Goal: Information Seeking & Learning: Check status

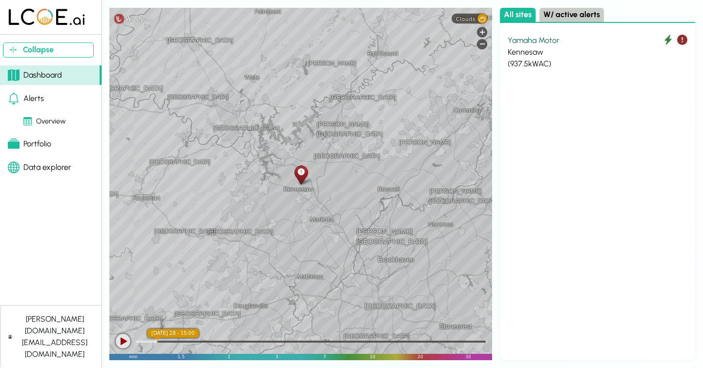
click at [573, 261] on div "Yamaha Motor Kennesaw ( 937.5 kWAC)" at bounding box center [597, 191] width 195 height 337
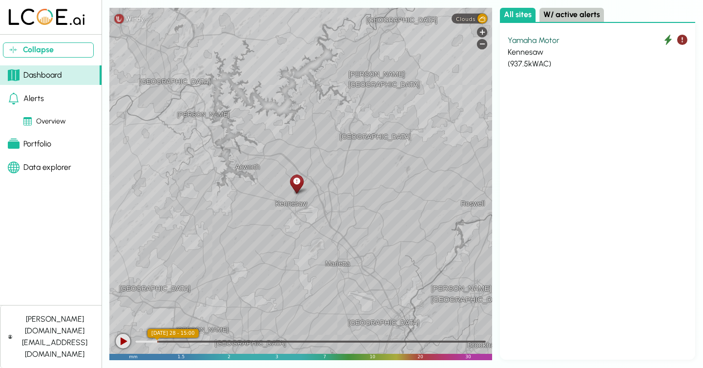
click at [296, 179] on icon at bounding box center [296, 181] width 7 height 10
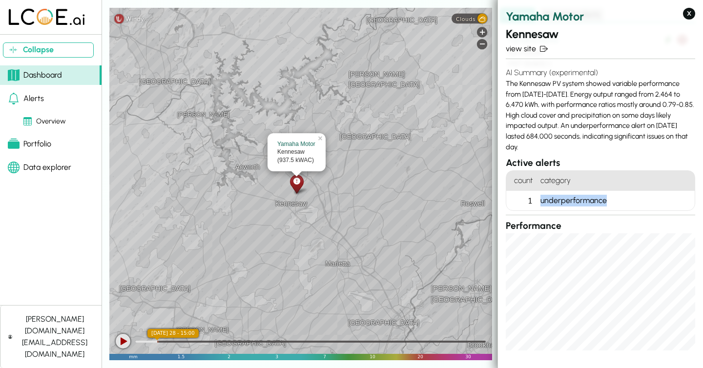
drag, startPoint x: 611, startPoint y: 196, endPoint x: 537, endPoint y: 196, distance: 74.2
click at [537, 196] on div "underperformance" at bounding box center [616, 201] width 158 height 20
drag, startPoint x: 508, startPoint y: 81, endPoint x: 566, endPoint y: 145, distance: 86.4
click at [566, 145] on div "AI Summary (experimental) The Kennesaw PV system showed variable performance fr…" at bounding box center [600, 109] width 189 height 93
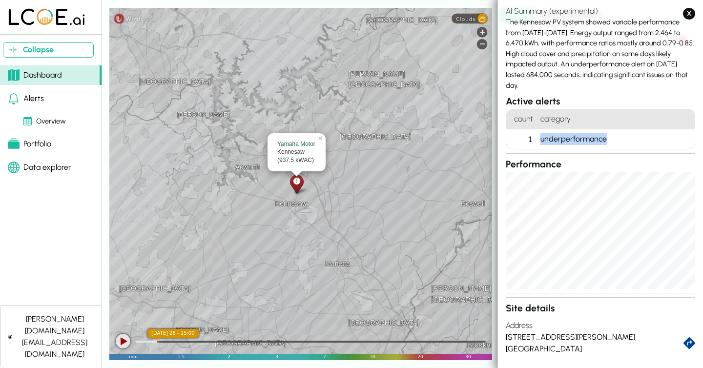
scroll to position [69, 0]
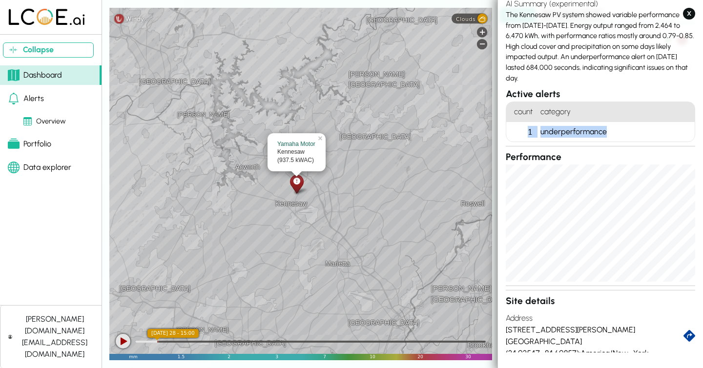
drag, startPoint x: 529, startPoint y: 126, endPoint x: 609, endPoint y: 138, distance: 80.9
click at [0, 0] on li "1 underperformance" at bounding box center [0, 0] width 0 height 0
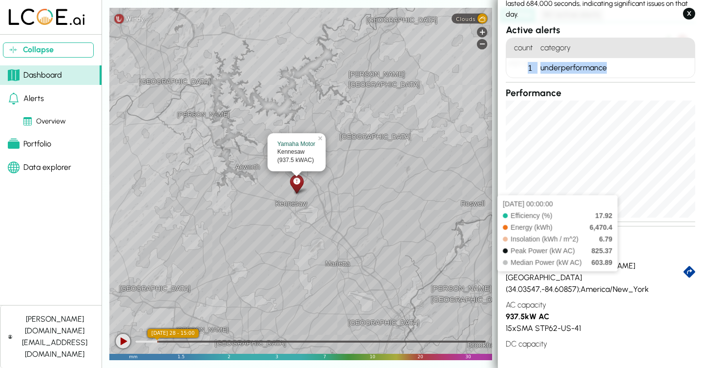
scroll to position [161, 0]
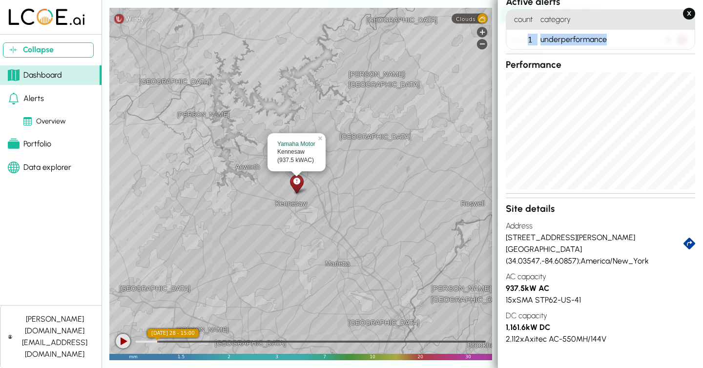
drag, startPoint x: 506, startPoint y: 275, endPoint x: 578, endPoint y: 325, distance: 87.6
click at [578, 325] on div "Site details Address [STREET_ADDRESS][PERSON_NAME] ( 34.03547 , -84.60857 ); Am…" at bounding box center [600, 273] width 189 height 143
click at [525, 300] on div "15 x SMA STP62-US-41" at bounding box center [600, 300] width 189 height 12
drag, startPoint x: 539, startPoint y: 299, endPoint x: 592, endPoint y: 297, distance: 53.2
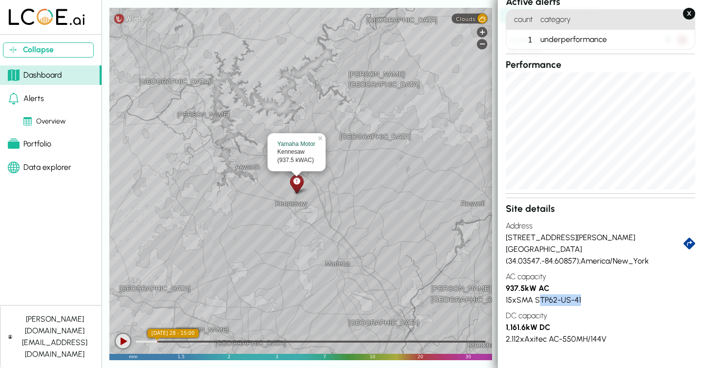
click at [592, 297] on div "15 x SMA STP62-US-41" at bounding box center [600, 300] width 189 height 12
drag, startPoint x: 605, startPoint y: 340, endPoint x: 508, endPoint y: 343, distance: 96.3
click at [508, 343] on div "2,112 x Axitec AC-550MH/144V" at bounding box center [600, 340] width 189 height 12
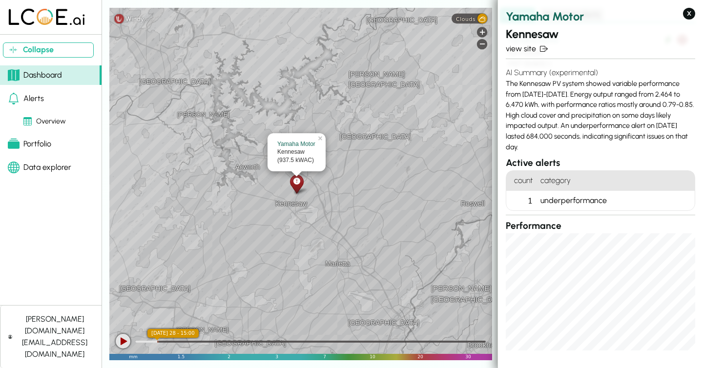
click at [127, 343] on div at bounding box center [123, 341] width 15 height 15
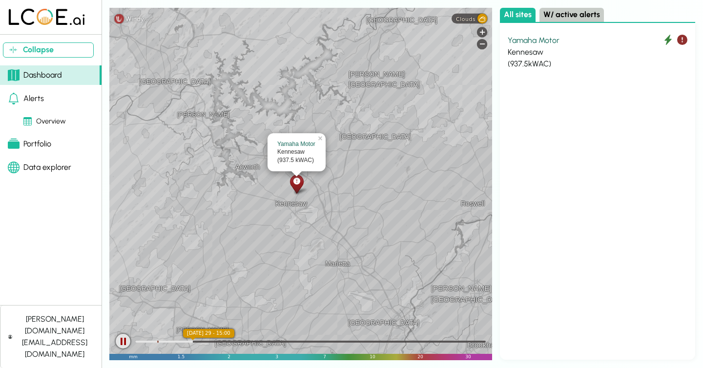
click at [470, 18] on span "Clouds" at bounding box center [466, 19] width 20 height 6
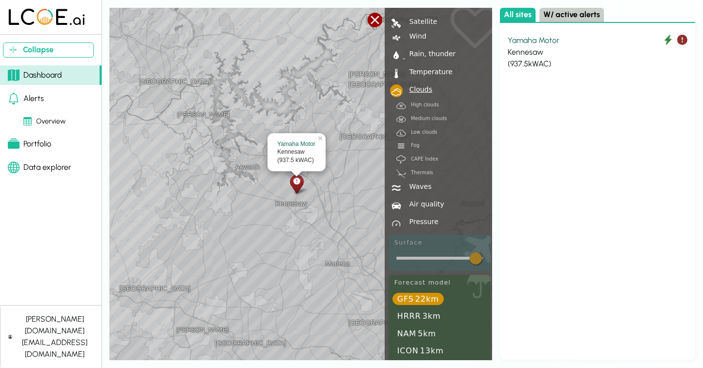
click at [425, 54] on div "Rain, thunder" at bounding box center [430, 53] width 51 height 7
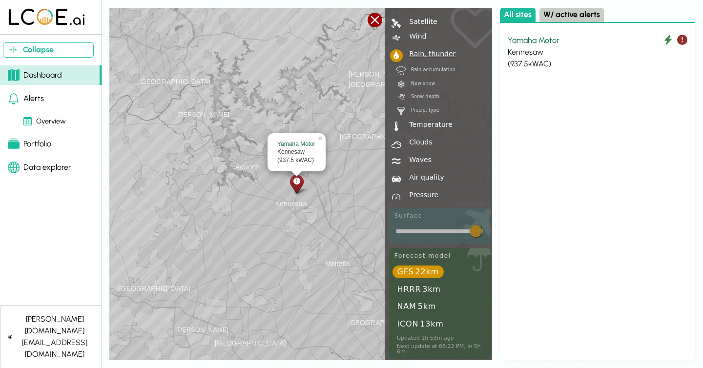
click at [377, 21] on div at bounding box center [375, 20] width 15 height 15
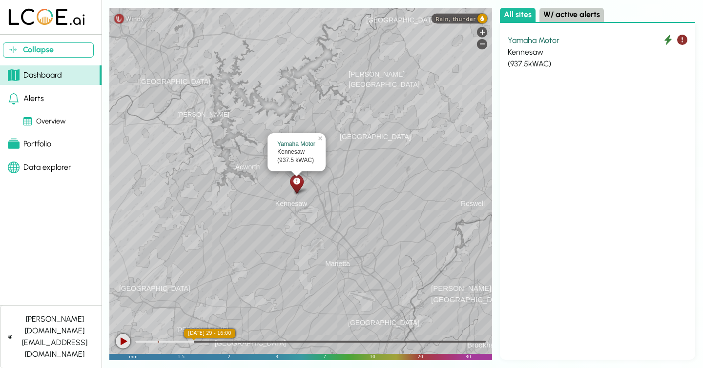
click at [123, 346] on div at bounding box center [123, 341] width 15 height 15
click at [214, 342] on div at bounding box center [310, 342] width 351 height 2
click at [221, 342] on div at bounding box center [310, 342] width 351 height 2
click at [229, 342] on div at bounding box center [310, 342] width 351 height 2
click at [238, 342] on div at bounding box center [310, 342] width 351 height 2
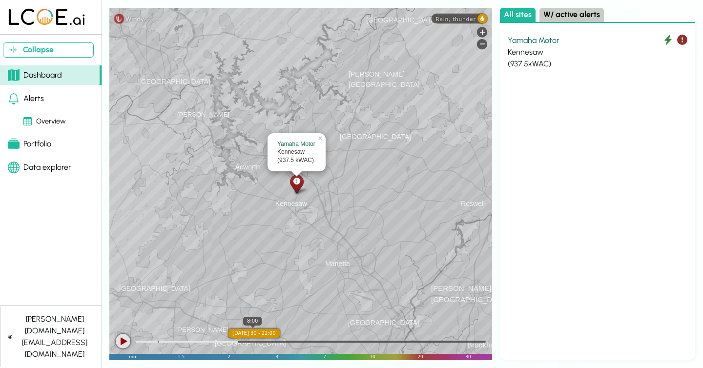
click at [253, 341] on div at bounding box center [310, 342] width 351 height 2
click at [263, 341] on div at bounding box center [310, 342] width 351 height 2
click at [472, 18] on span "Rain, thunder" at bounding box center [456, 19] width 40 height 6
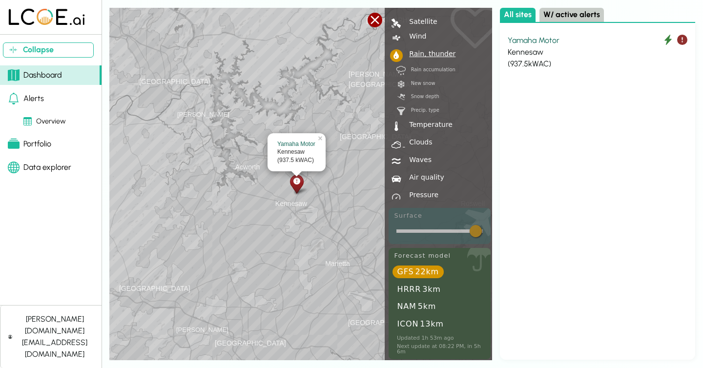
click at [418, 145] on div "Clouds" at bounding box center [418, 142] width 27 height 7
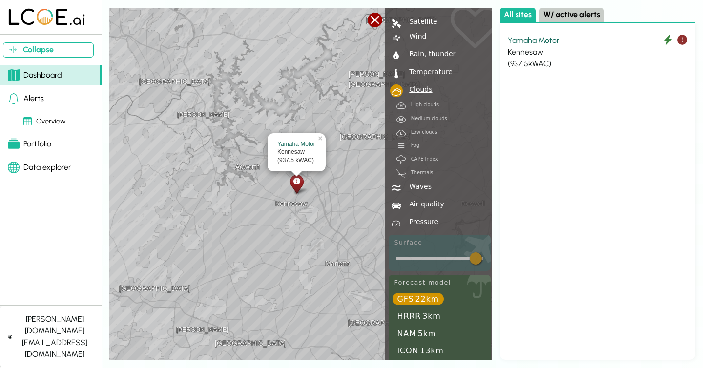
click at [375, 24] on div at bounding box center [375, 20] width 15 height 15
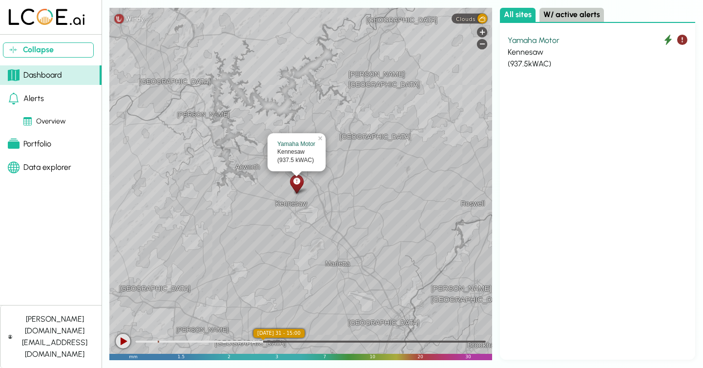
click at [128, 341] on div at bounding box center [123, 341] width 15 height 15
click at [422, 338] on div at bounding box center [310, 341] width 351 height 10
click at [445, 339] on div at bounding box center [310, 341] width 351 height 10
click at [465, 342] on div at bounding box center [310, 342] width 351 height 2
click at [477, 342] on div at bounding box center [310, 342] width 351 height 2
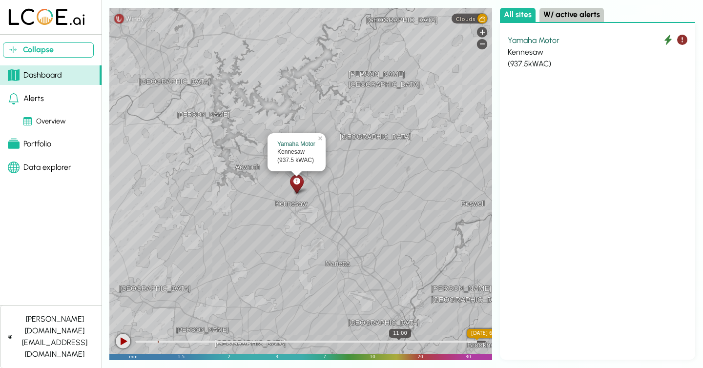
click at [399, 341] on div at bounding box center [306, 342] width 342 height 2
click at [362, 338] on div at bounding box center [310, 341] width 351 height 10
click at [556, 46] on div "Kennesaw" at bounding box center [598, 52] width 180 height 12
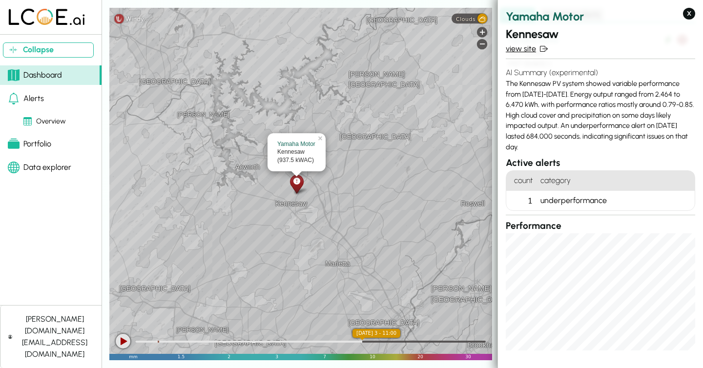
click at [522, 51] on link "view site" at bounding box center [600, 49] width 189 height 12
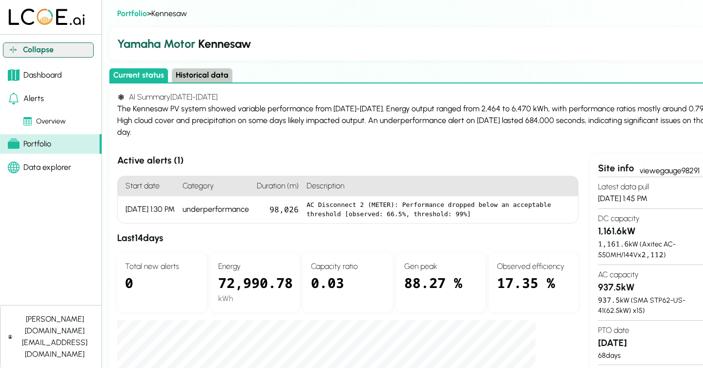
click at [30, 49] on button "Collapse" at bounding box center [48, 49] width 91 height 15
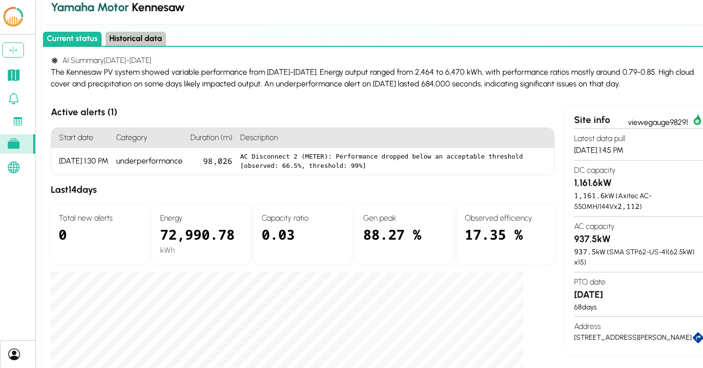
scroll to position [37, 0]
drag, startPoint x: 49, startPoint y: 69, endPoint x: 635, endPoint y: 86, distance: 586.2
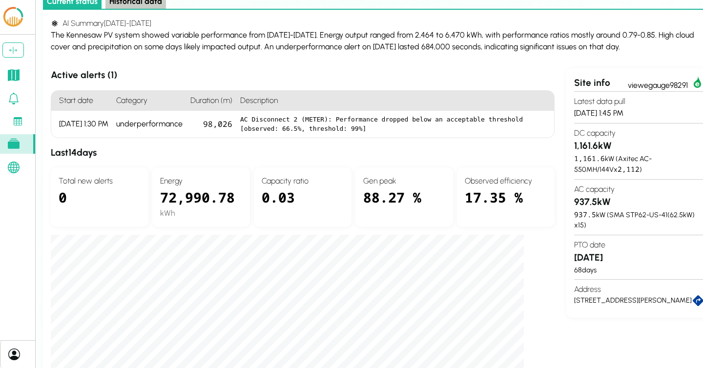
scroll to position [77, 0]
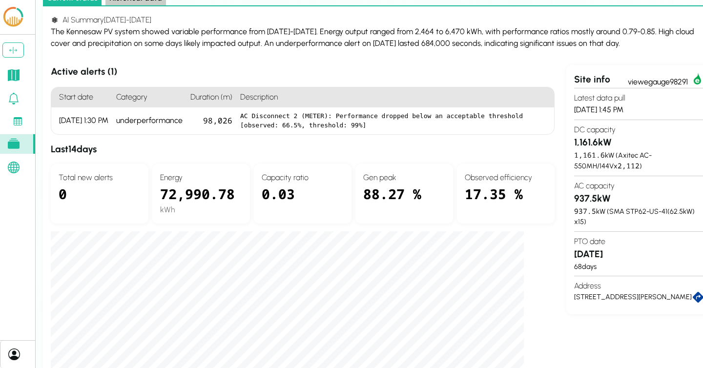
drag, startPoint x: 111, startPoint y: 118, endPoint x: 296, endPoint y: 139, distance: 185.8
click at [296, 139] on div "Active alerts ( 1 ) Start date Category Duration (m) Description [DATE] 1:30 PM…" at bounding box center [303, 290] width 504 height 450
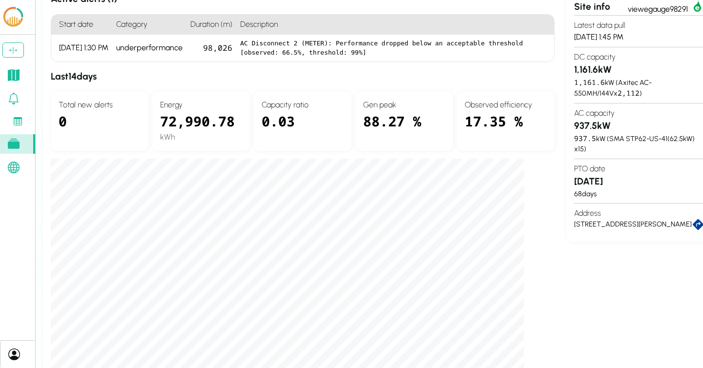
scroll to position [151, 0]
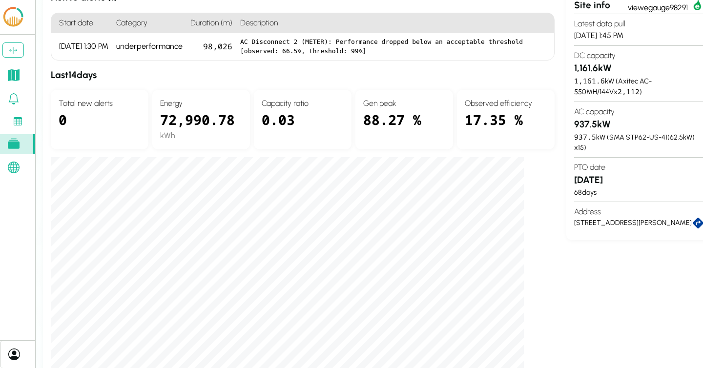
drag, startPoint x: 67, startPoint y: 74, endPoint x: 122, endPoint y: 74, distance: 54.2
click at [122, 74] on h3 "Last 14 days" at bounding box center [303, 75] width 504 height 14
drag, startPoint x: 158, startPoint y: 121, endPoint x: 238, endPoint y: 122, distance: 79.6
click at [238, 122] on div "Energy 72,990.78 kWh" at bounding box center [201, 120] width 98 height 60
drag, startPoint x: 537, startPoint y: 120, endPoint x: 464, endPoint y: 122, distance: 72.8
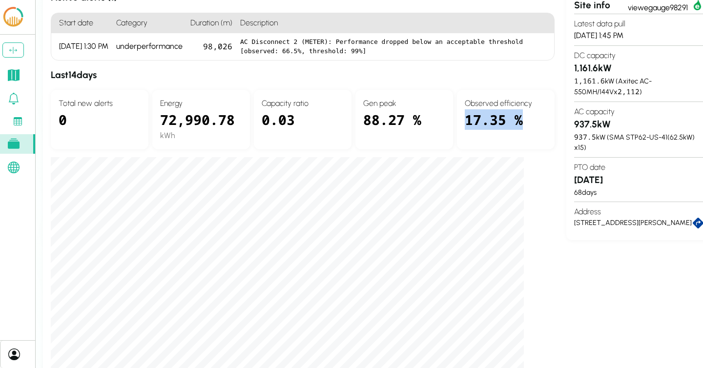
click at [464, 122] on div "Observed efficiency 17.35 %" at bounding box center [506, 120] width 98 height 60
click at [486, 121] on div "17.35 %" at bounding box center [506, 125] width 82 height 32
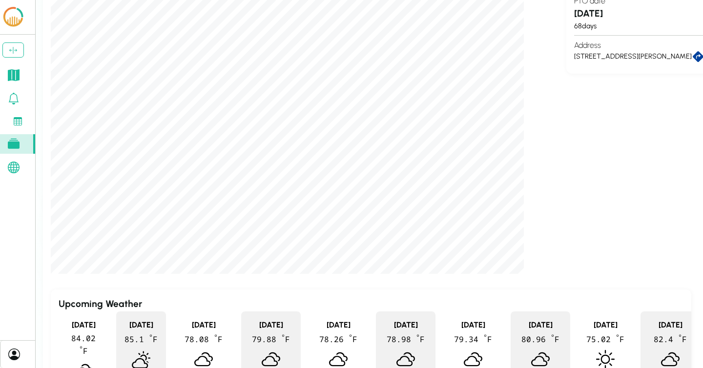
scroll to position [433, 0]
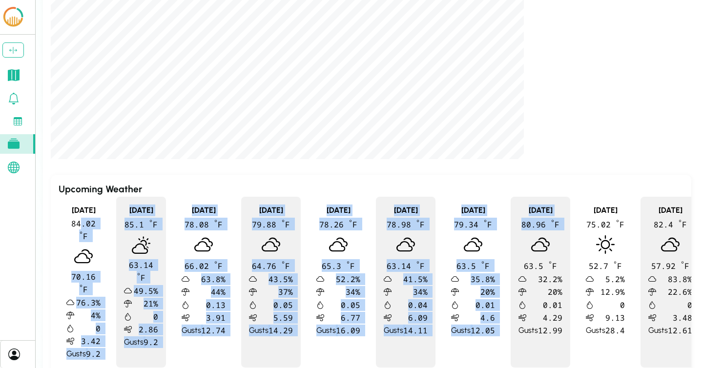
drag, startPoint x: 78, startPoint y: 225, endPoint x: 565, endPoint y: 245, distance: 487.7
click at [565, 245] on div "[DATE] 84.02 º F 70.16 º F 76.3 % 4 % 0 3.42 Gusts 9.2 [DATE] 85.1 º F 63.14 º …" at bounding box center [371, 282] width 625 height 171
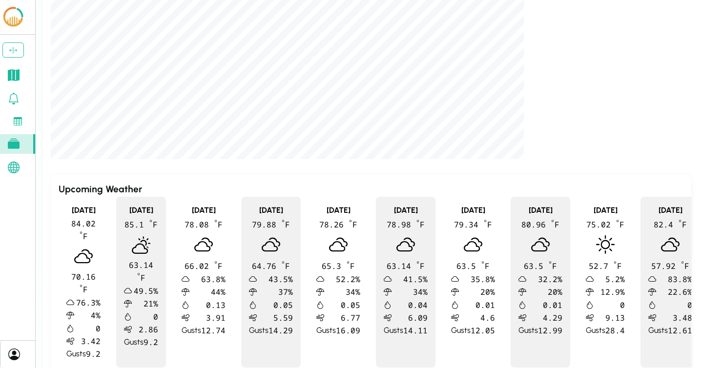
click at [237, 171] on div "AI Summary [DATE] - [DATE] The Kennesaw PV system showed variable performance f…" at bounding box center [381, 17] width 661 height 717
drag, startPoint x: 263, startPoint y: 212, endPoint x: 370, endPoint y: 215, distance: 107.5
click at [370, 215] on div "[DATE] 84.02 º F 70.16 º F 76.3 % 4 % 0 3.42 Gusts 9.2 [DATE] 85.1 º F 63.14 º …" at bounding box center [371, 282] width 625 height 171
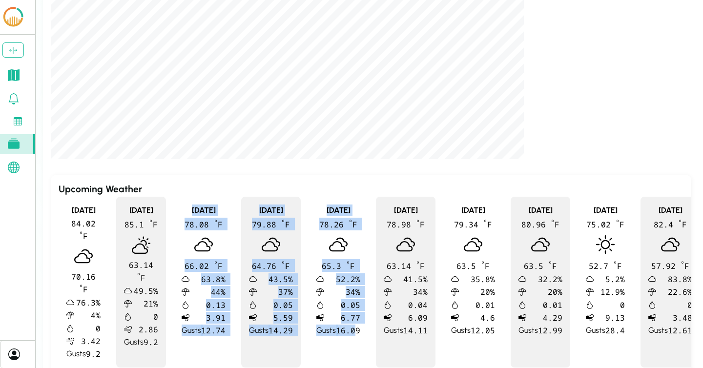
drag, startPoint x: 193, startPoint y: 209, endPoint x: 370, endPoint y: 337, distance: 218.2
click at [370, 337] on div "[DATE] 84.02 º F 70.16 º F 76.3 % 4 % 0 3.42 Gusts 9.2 [DATE] 85.1 º F 63.14 º …" at bounding box center [371, 282] width 625 height 171
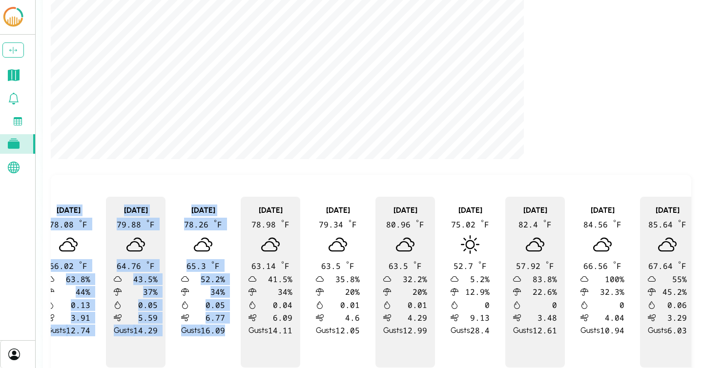
scroll to position [0, 0]
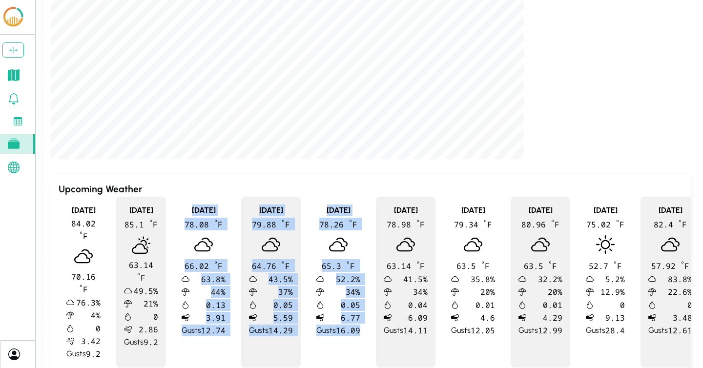
click at [368, 253] on div "[DATE] 78.26 º F 65.3 º F 52.2 % 34 % 0.05 6.77 Gusts 16.09" at bounding box center [339, 282] width 60 height 171
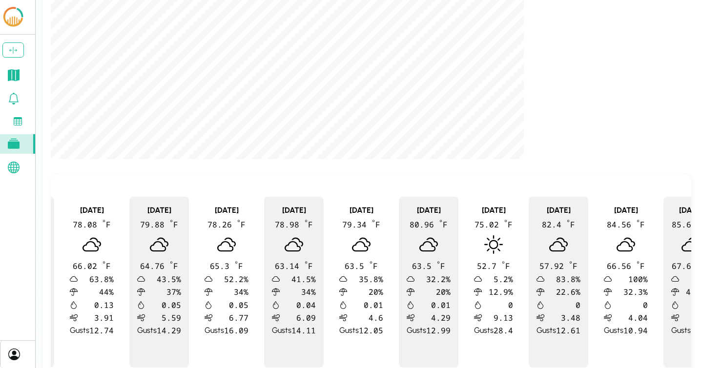
scroll to position [0, 419]
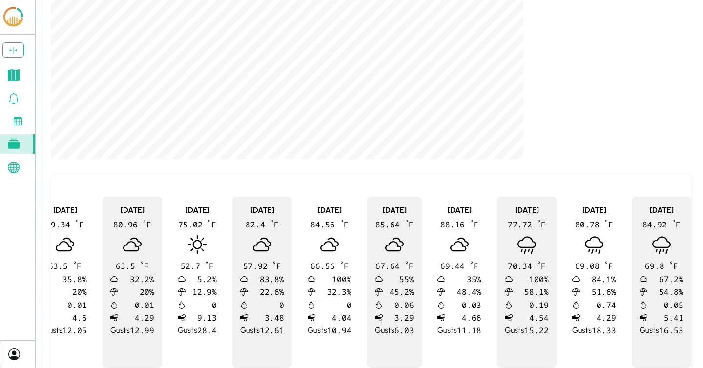
drag, startPoint x: 217, startPoint y: 212, endPoint x: 174, endPoint y: 211, distance: 42.5
click at [174, 211] on div "[DATE] 75.02 º F 52.7 º F 5.2 % 12.9 % 0 9.13 Gusts 28.4" at bounding box center [197, 282] width 55 height 171
click at [198, 243] on icon at bounding box center [197, 244] width 19 height 19
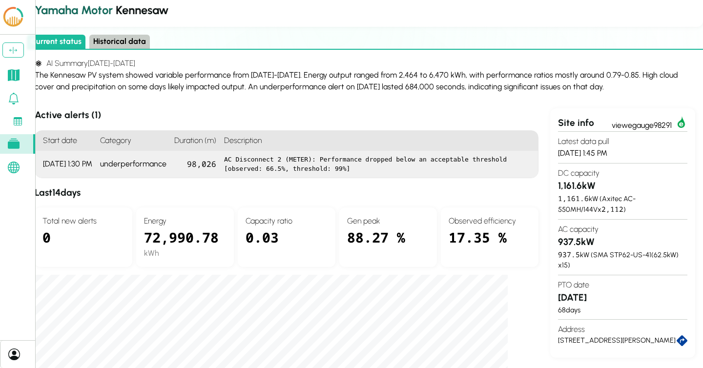
scroll to position [35, 16]
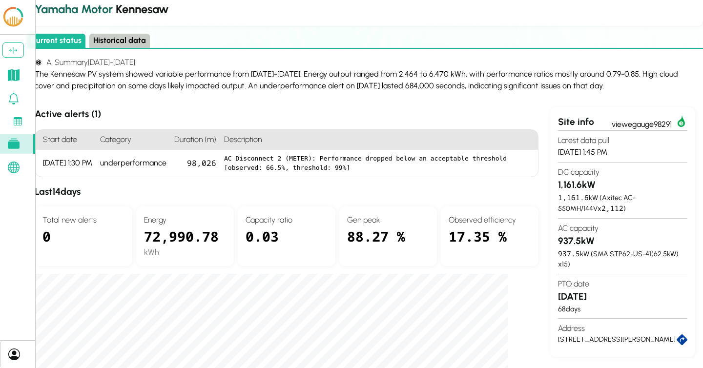
drag, startPoint x: 380, startPoint y: 164, endPoint x: 244, endPoint y: 67, distance: 167.1
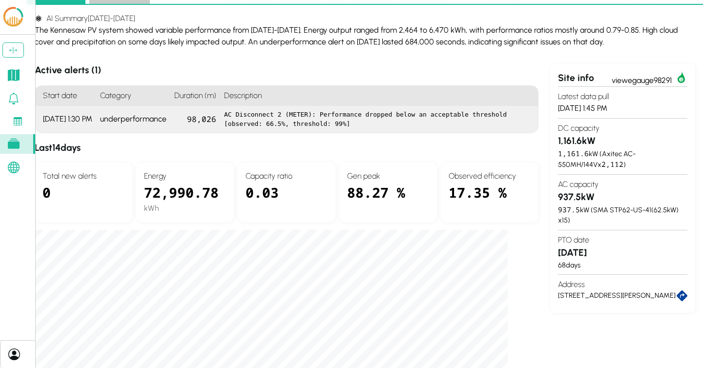
scroll to position [82, 16]
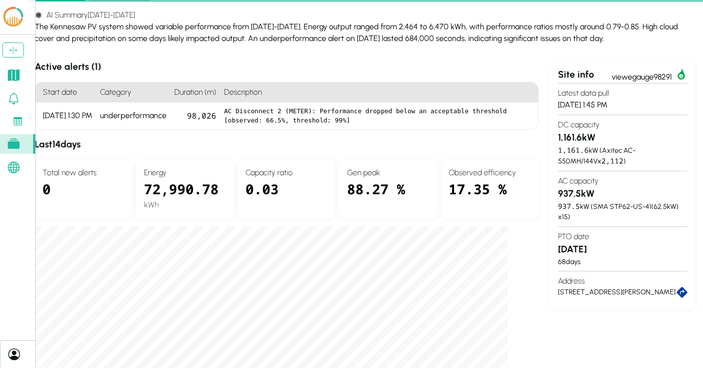
drag, startPoint x: 601, startPoint y: 195, endPoint x: 556, endPoint y: 195, distance: 45.4
click at [556, 195] on div "Site info view egauge98291 Latest data pull [DATE] 1:45 PM DC capacity 1,161.6 …" at bounding box center [622, 185] width 145 height 250
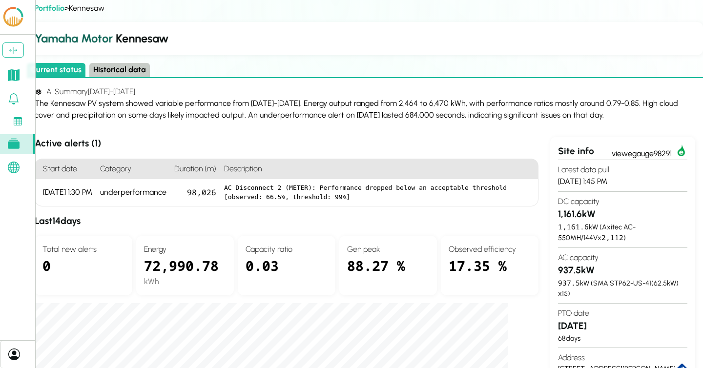
scroll to position [0, 16]
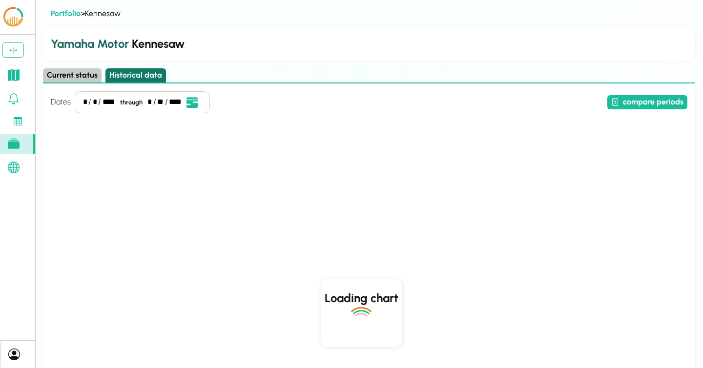
click at [120, 75] on button "Historical data" at bounding box center [135, 75] width 61 height 14
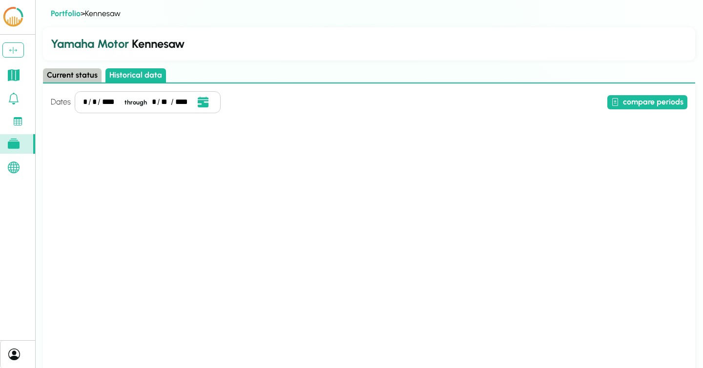
scroll to position [5, 0]
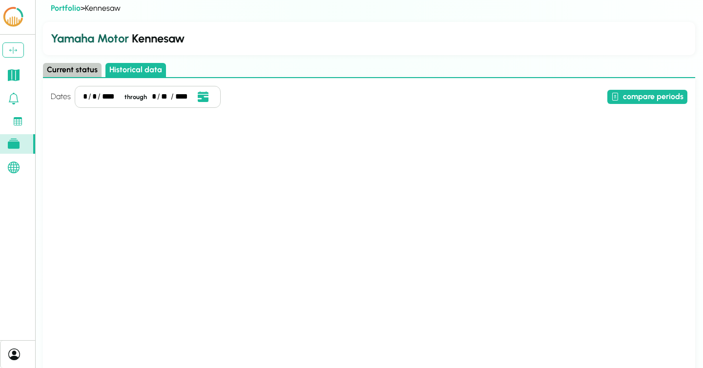
click at [89, 99] on div "/" at bounding box center [89, 97] width 3 height 12
click at [94, 97] on div "*" at bounding box center [94, 97] width 4 height 12
click at [319, 74] on div "Current status Historical data" at bounding box center [369, 70] width 652 height 15
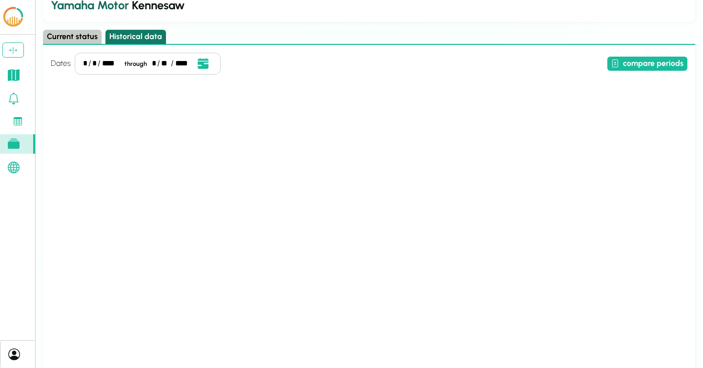
scroll to position [33, 0]
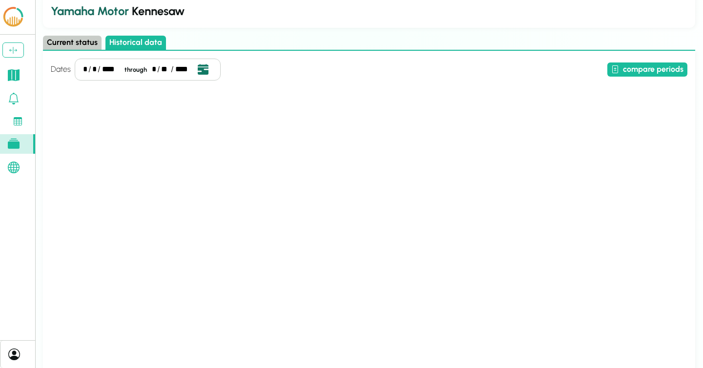
click at [208, 69] on button "Open date picker" at bounding box center [203, 69] width 19 height 13
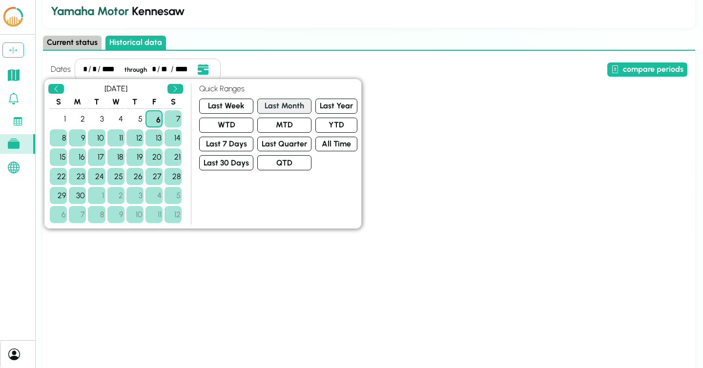
click at [292, 107] on button "Last Month" at bounding box center [284, 106] width 54 height 15
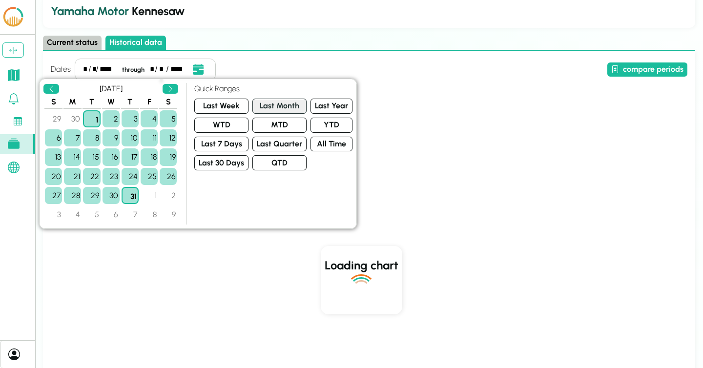
scroll to position [0, 0]
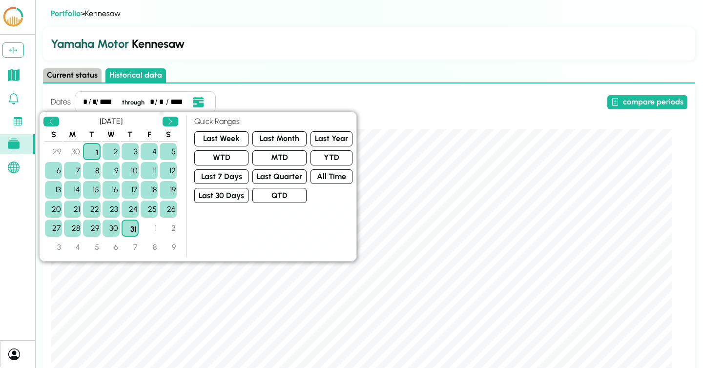
click at [425, 123] on div "Dates * / * / **** through * / ** / **** compare periods [DATE] 00:00:00 Cloud …" at bounding box center [369, 368] width 637 height 555
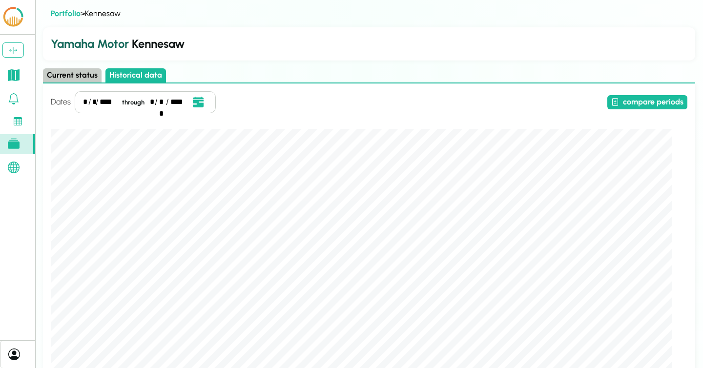
click at [83, 106] on div "* / * / **** through * / ** / ****" at bounding box center [145, 102] width 141 height 22
click at [162, 104] on div "**" at bounding box center [162, 102] width 6 height 12
click at [151, 101] on div "*" at bounding box center [152, 102] width 4 height 12
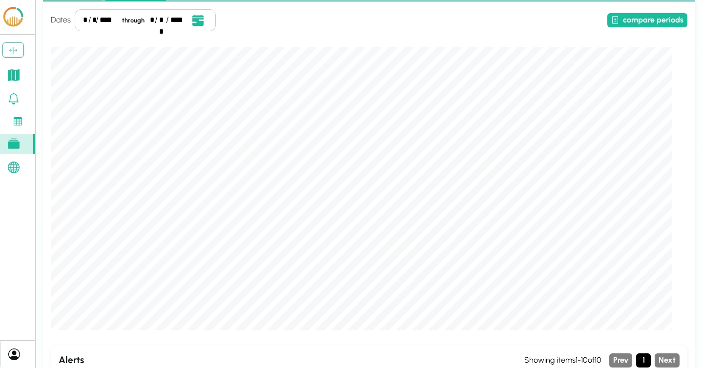
scroll to position [25, 0]
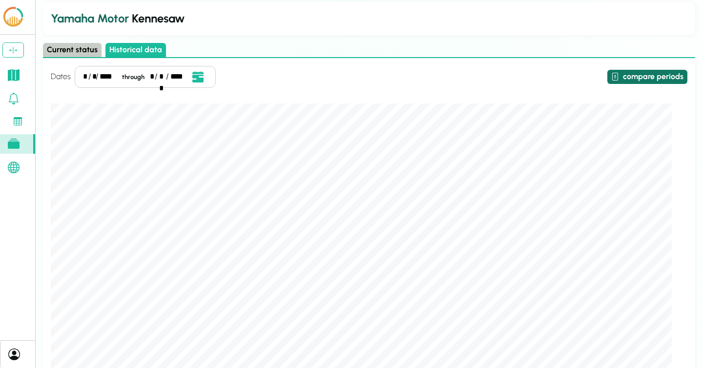
click at [601, 77] on button "compare periods" at bounding box center [647, 77] width 80 height 14
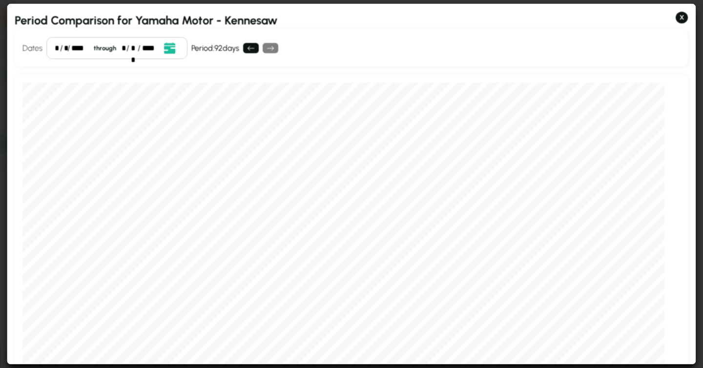
click at [58, 48] on div "*" at bounding box center [57, 48] width 4 height 12
click at [139, 48] on div "**" at bounding box center [141, 48] width 6 height 12
click at [449, 44] on div "Dates * / ** / **** through * / ** / **** Event Date, [DATE] [DATE] S M T W T F…" at bounding box center [351, 48] width 673 height 38
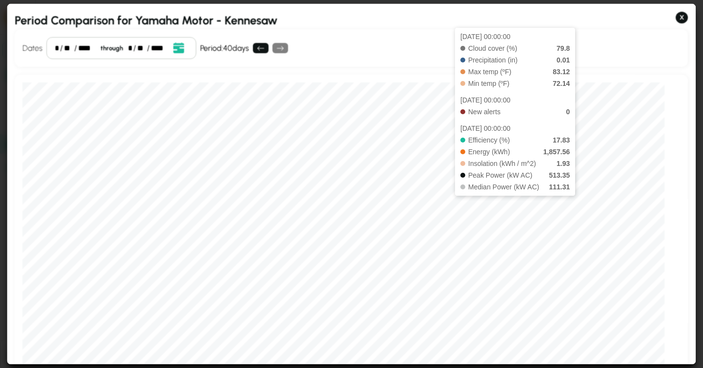
scroll to position [6, 0]
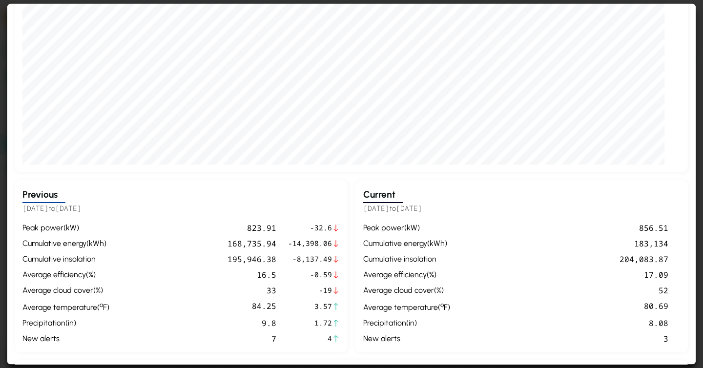
scroll to position [208, 0]
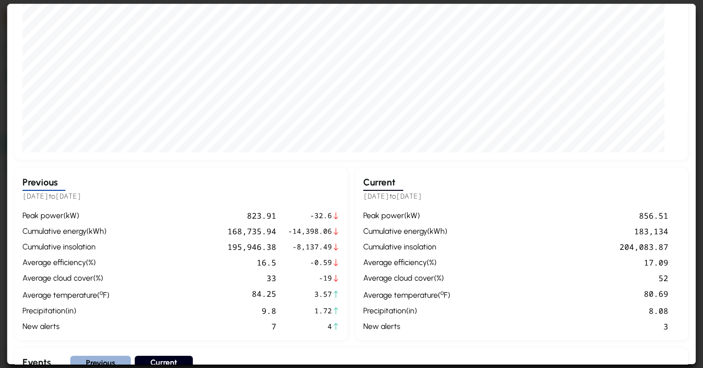
drag, startPoint x: 362, startPoint y: 196, endPoint x: 461, endPoint y: 199, distance: 98.7
click at [461, 199] on div "Current [DATE] to [DATE] peak power ( kW ) 856.51 cumulative energy ( kWh ) 183…" at bounding box center [521, 254] width 333 height 172
drag, startPoint x: 120, startPoint y: 194, endPoint x: 21, endPoint y: 195, distance: 99.6
click at [21, 195] on div "Previous [DATE] to [DATE] peak power ( kW ) 823.91 -32.6 cumulative energy ( kW…" at bounding box center [181, 254] width 333 height 172
drag, startPoint x: 368, startPoint y: 197, endPoint x: 459, endPoint y: 197, distance: 90.8
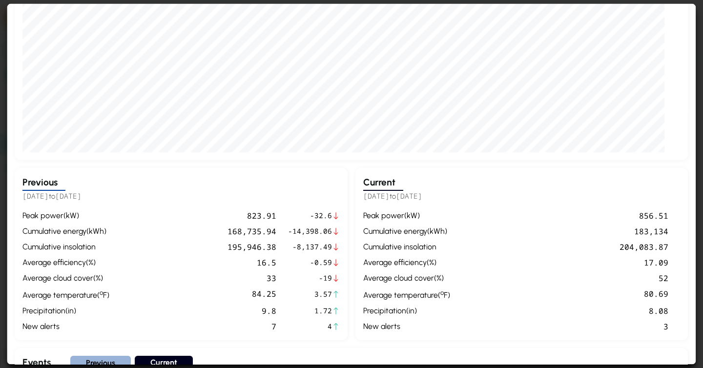
click at [459, 197] on h5 "[DATE] to [DATE]" at bounding box center [521, 196] width 317 height 11
drag, startPoint x: 680, startPoint y: 214, endPoint x: 640, endPoint y: 215, distance: 40.1
click at [601, 215] on div "peak power ( kW ) 856.51 cumulative energy ( kWh ) 183,134 cumulative insolatio…" at bounding box center [521, 270] width 317 height 123
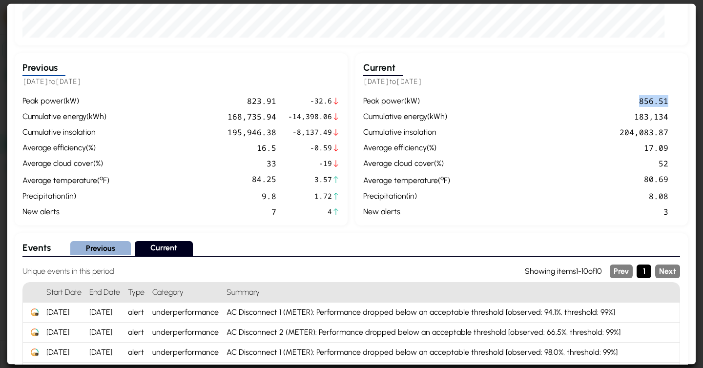
scroll to position [311, 0]
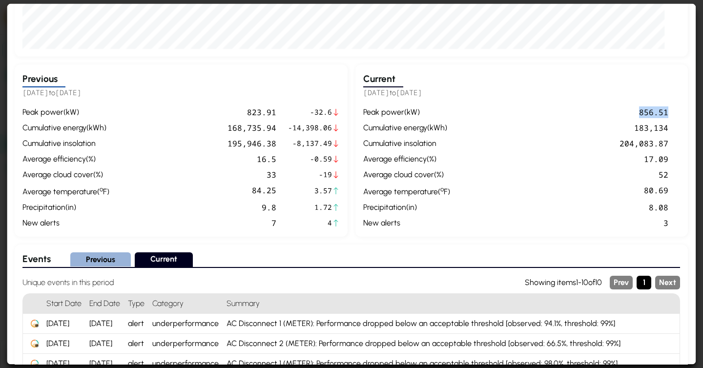
drag, startPoint x: 53, startPoint y: 92, endPoint x: 125, endPoint y: 93, distance: 72.3
click at [125, 93] on h5 "[DATE] to [DATE]" at bounding box center [180, 92] width 317 height 11
drag, startPoint x: 339, startPoint y: 189, endPoint x: 246, endPoint y: 189, distance: 93.3
click at [246, 189] on div "peak power ( kW ) 823.91 -32.6 cumulative energy ( kWh ) 168,735.94 -14,398.06 …" at bounding box center [180, 167] width 317 height 123
drag, startPoint x: 669, startPoint y: 189, endPoint x: 581, endPoint y: 189, distance: 88.4
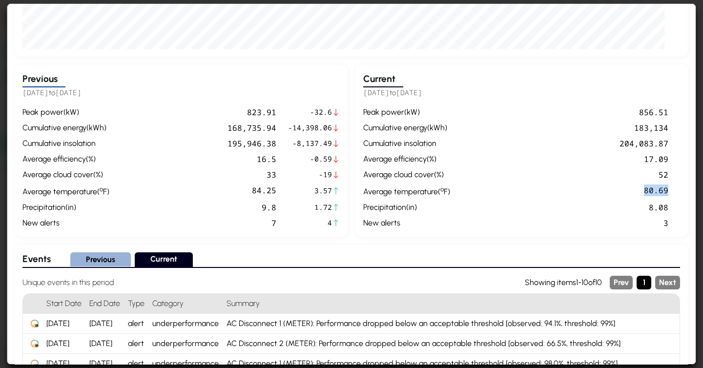
click at [581, 189] on div "peak power ( kW ) 856.51 cumulative energy ( kWh ) 183,134 cumulative insolatio…" at bounding box center [521, 167] width 317 height 123
drag, startPoint x: 331, startPoint y: 209, endPoint x: 246, endPoint y: 209, distance: 85.5
click at [246, 209] on div "Previous [DATE] to [DATE] peak power ( kW ) 823.91 -32.6 cumulative energy ( kW…" at bounding box center [181, 150] width 333 height 172
drag, startPoint x: 337, startPoint y: 175, endPoint x: 238, endPoint y: 174, distance: 99.6
click at [238, 174] on div "peak power ( kW ) 823.91 -32.6 cumulative energy ( kWh ) 168,735.94 -14,398.06 …" at bounding box center [180, 167] width 317 height 123
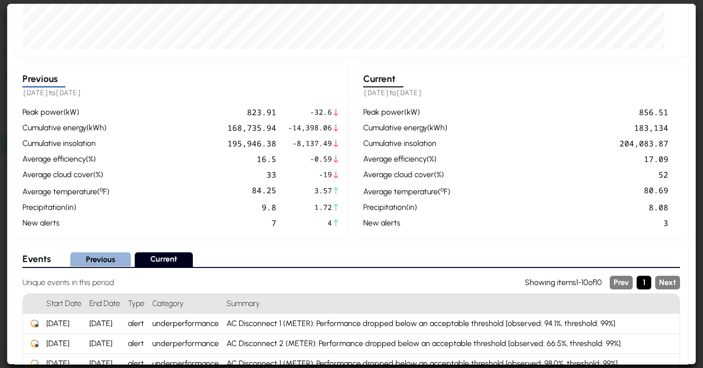
click at [601, 219] on div "peak power ( kW ) 856.51 cumulative energy ( kWh ) 183,134 cumulative insolatio…" at bounding box center [521, 167] width 317 height 123
click at [601, 211] on div "peak power ( kW ) 856.51 cumulative energy ( kWh ) 183,134 cumulative insolatio…" at bounding box center [521, 167] width 317 height 123
drag, startPoint x: 335, startPoint y: 208, endPoint x: 23, endPoint y: 201, distance: 312.1
click at [23, 201] on div "peak power ( kW ) 823.91 -32.6 cumulative energy ( kWh ) 168,735.94 -14,398.06 …" at bounding box center [180, 167] width 317 height 123
drag, startPoint x: 338, startPoint y: 191, endPoint x: 41, endPoint y: 191, distance: 297.4
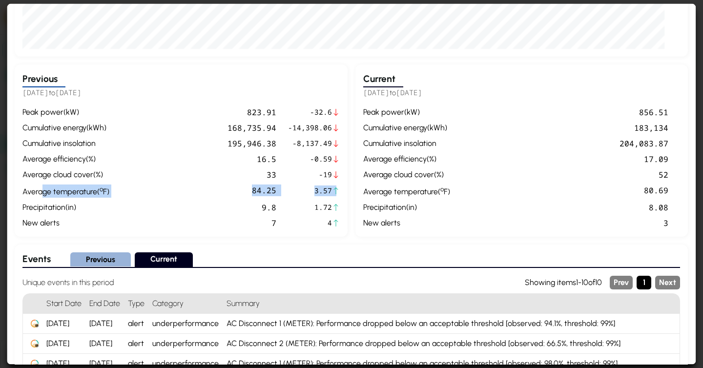
click at [41, 191] on div "peak power ( kW ) 823.91 -32.6 cumulative energy ( kWh ) 168,735.94 -14,398.06 …" at bounding box center [180, 167] width 317 height 123
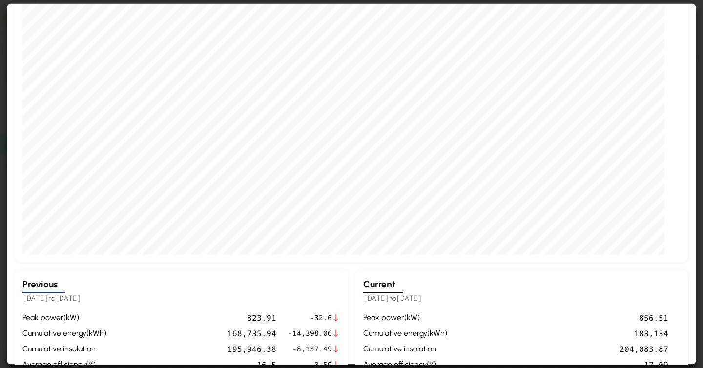
scroll to position [0, 0]
click at [601, 320] on div "856.51" at bounding box center [561, 318] width 215 height 12
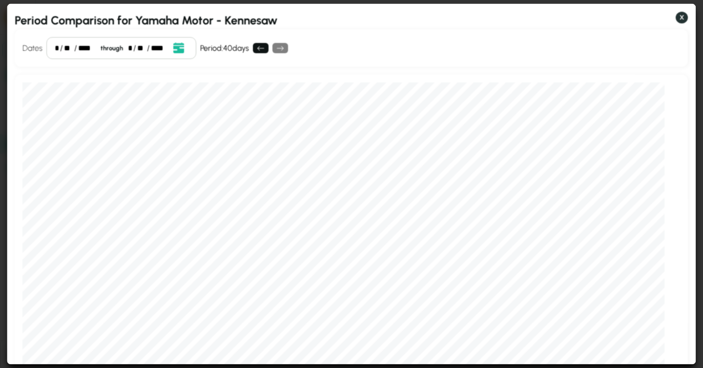
click at [601, 19] on button "X" at bounding box center [682, 18] width 12 height 12
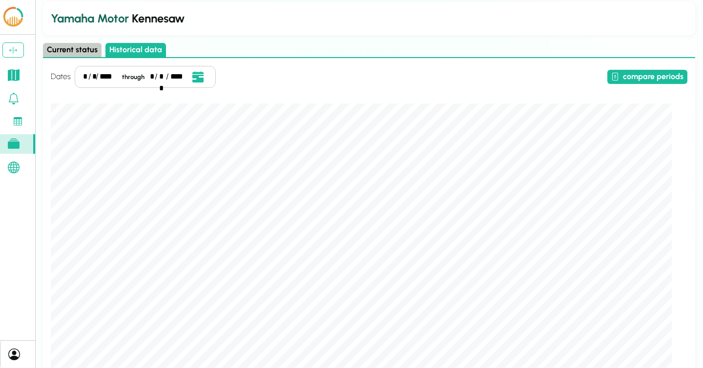
click at [57, 42] on div "Yamaha Motor Kennesaw Current status Historical data Dates * / * / **** through…" at bounding box center [369, 370] width 652 height 736
click at [57, 49] on button "Current status" at bounding box center [72, 50] width 59 height 14
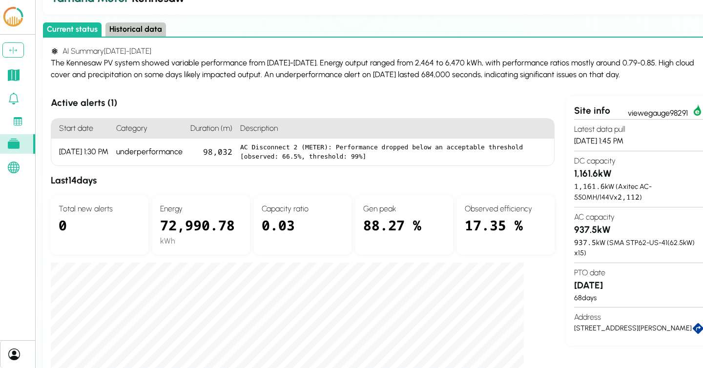
scroll to position [49, 0]
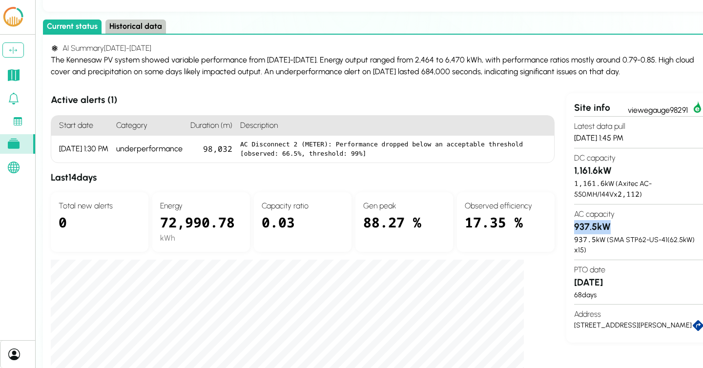
drag, startPoint x: 607, startPoint y: 226, endPoint x: 567, endPoint y: 226, distance: 40.0
click at [567, 226] on div "Site info view egauge98291 Latest data pull [DATE] 1:45 PM DC capacity 1,161.6 …" at bounding box center [638, 218] width 145 height 250
click at [139, 30] on button "Historical data" at bounding box center [135, 27] width 61 height 14
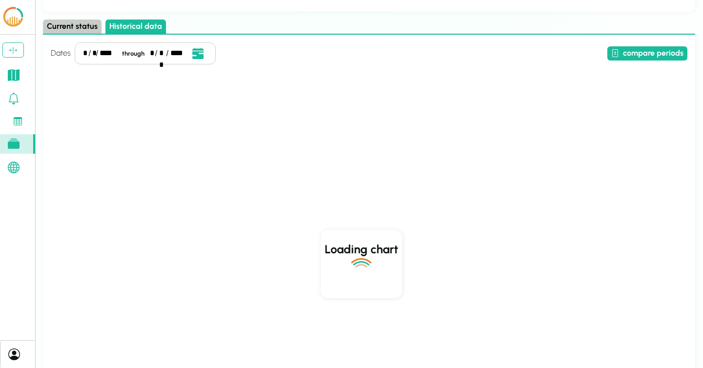
scroll to position [0, 0]
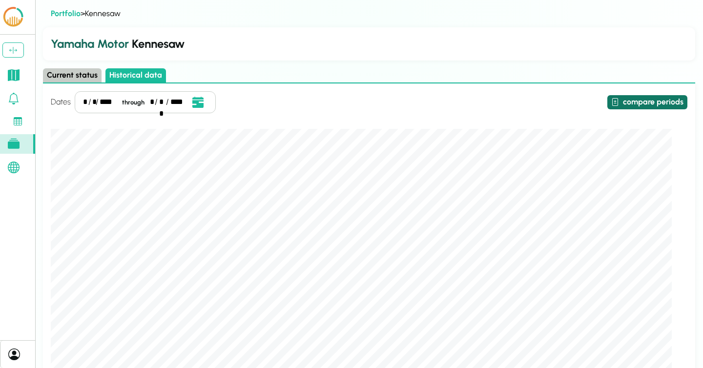
click at [601, 101] on button "compare periods" at bounding box center [647, 102] width 80 height 14
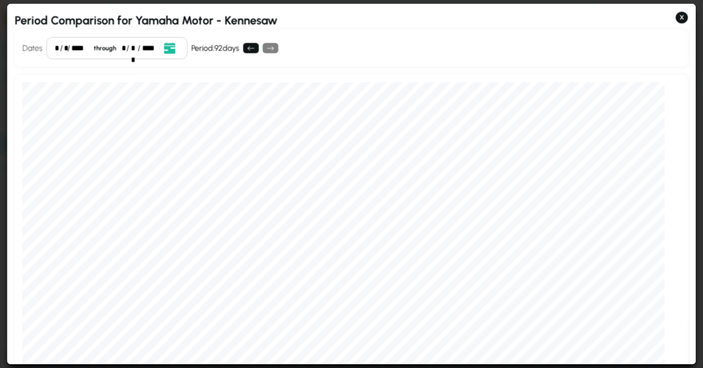
scroll to position [6, 0]
click at [166, 45] on icon "Open date picker" at bounding box center [170, 47] width 11 height 11
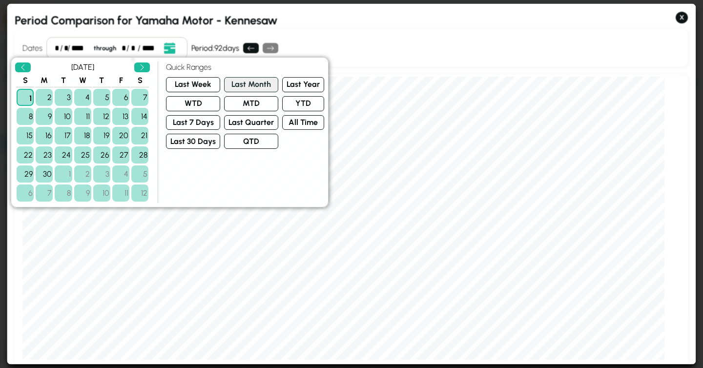
click at [245, 82] on button "Last Month" at bounding box center [252, 84] width 54 height 15
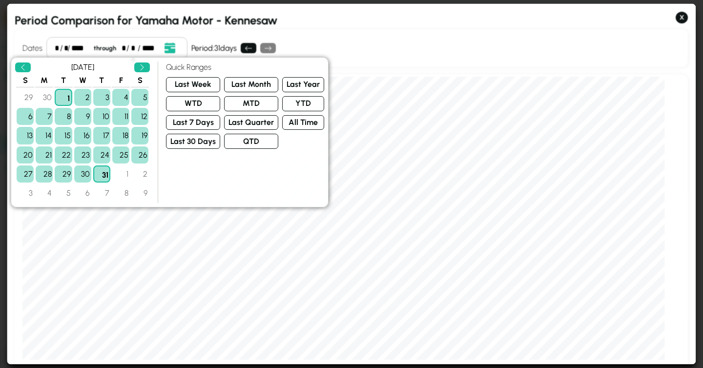
click at [378, 44] on div "Dates * / * / **** through * / ** / **** Event Date, [DATE] [DATE] S M T W T F …" at bounding box center [351, 48] width 673 height 38
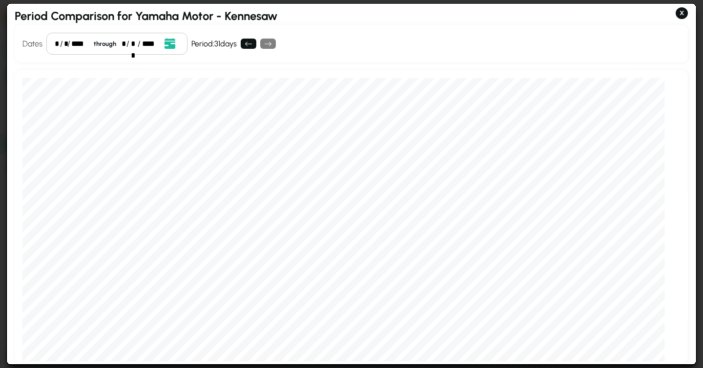
scroll to position [0, 0]
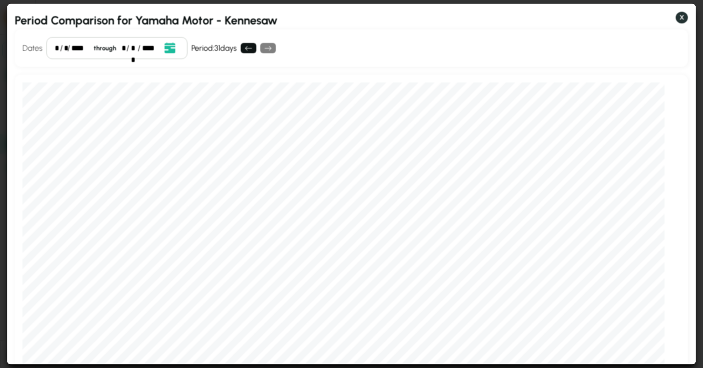
click at [601, 13] on button "X" at bounding box center [682, 18] width 12 height 12
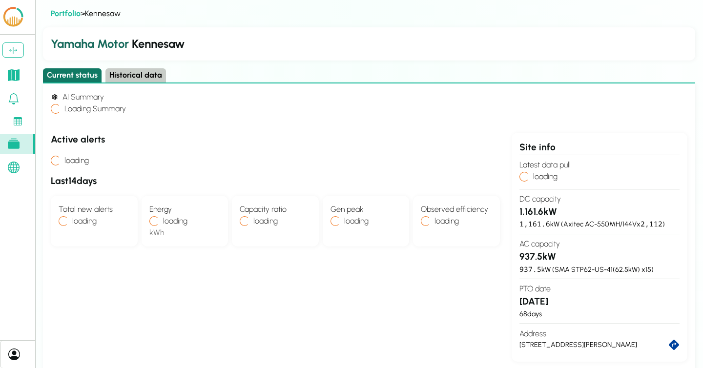
click at [71, 79] on button "Current status" at bounding box center [72, 75] width 59 height 14
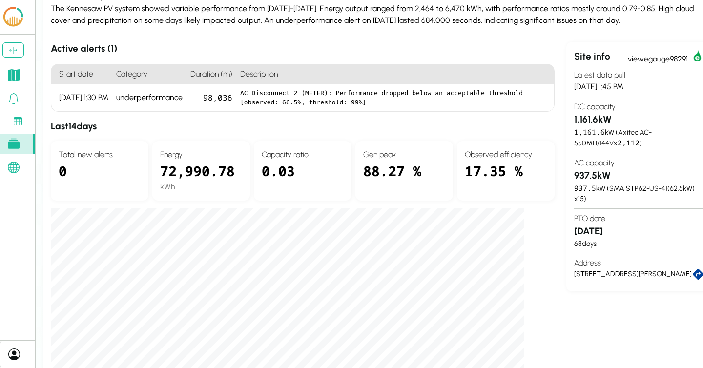
scroll to position [102, 0]
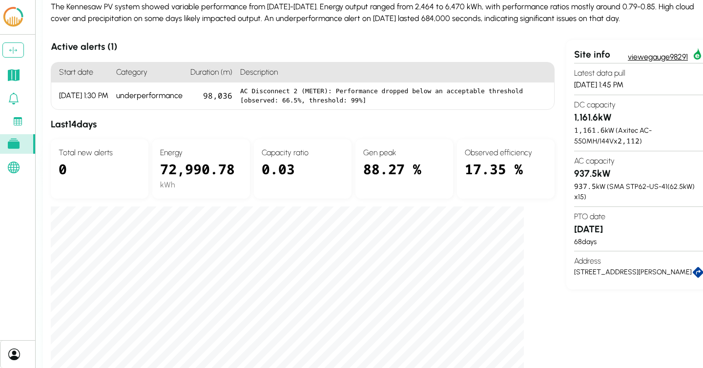
click at [601, 58] on link "view egauge98291" at bounding box center [666, 55] width 76 height 15
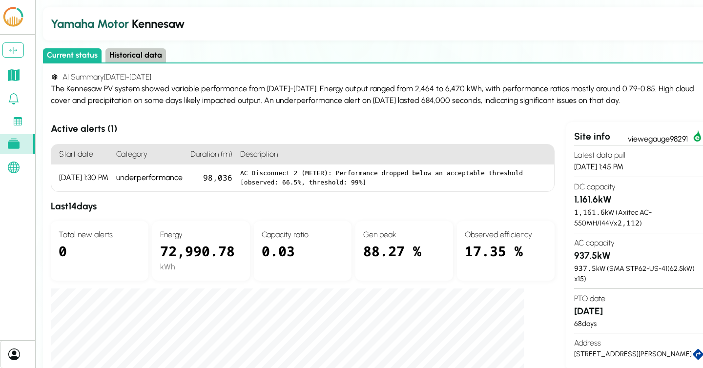
scroll to position [0, 0]
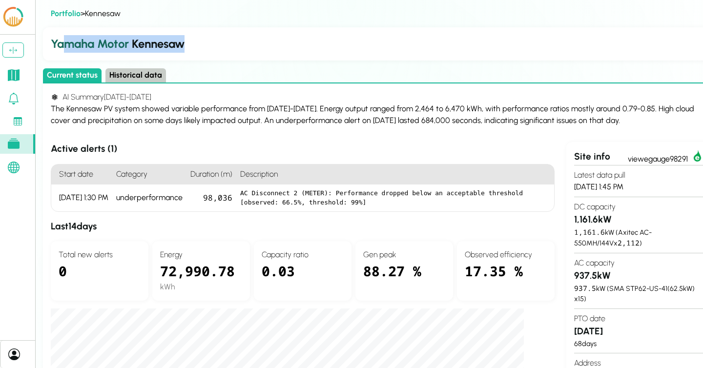
drag, startPoint x: 62, startPoint y: 38, endPoint x: 209, endPoint y: 55, distance: 148.0
click at [209, 55] on div "Yamaha Motor Kennesaw" at bounding box center [381, 43] width 676 height 33
click at [234, 124] on div "The Kennesaw PV system showed variable performance from [DATE]-[DATE]. Energy o…" at bounding box center [381, 114] width 661 height 23
click at [11, 75] on icon at bounding box center [14, 75] width 12 height 12
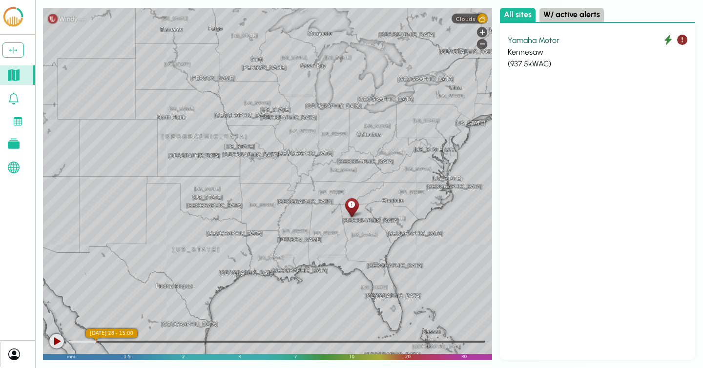
drag, startPoint x: 200, startPoint y: 170, endPoint x: 349, endPoint y: 221, distance: 157.0
click at [349, 221] on div "[US_STATE] [GEOGRAPHIC_DATA] [US_STATE] [US_STATE] [US_STATE] [GEOGRAPHIC_DATA]…" at bounding box center [267, 184] width 449 height 353
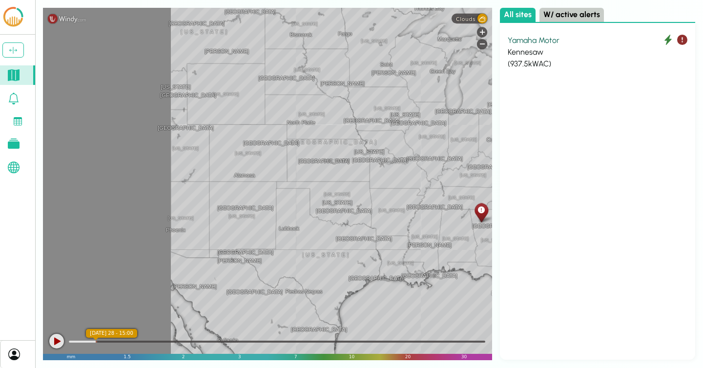
drag, startPoint x: 285, startPoint y: 167, endPoint x: 424, endPoint y: 167, distance: 139.2
click at [427, 168] on div "[US_STATE] [GEOGRAPHIC_DATA] [US_STATE] [US_STATE] [US_STATE] [GEOGRAPHIC_DATA]…" at bounding box center [267, 184] width 449 height 353
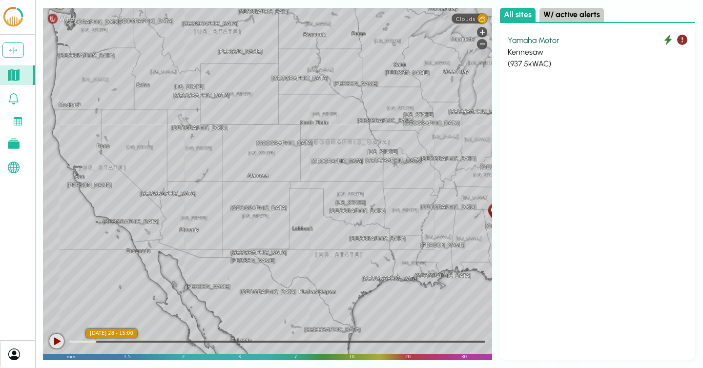
click at [145, 153] on div "[US_STATE] [GEOGRAPHIC_DATA] [US_STATE] [US_STATE] [US_STATE] [GEOGRAPHIC_DATA]…" at bounding box center [267, 184] width 449 height 353
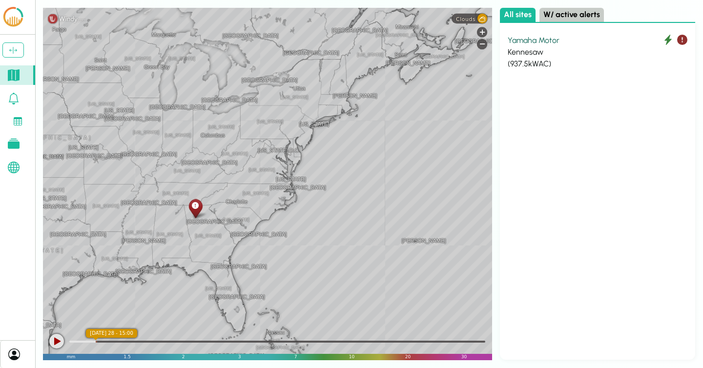
drag, startPoint x: 367, startPoint y: 162, endPoint x: 68, endPoint y: 157, distance: 299.4
click at [68, 157] on div "[US_STATE] [GEOGRAPHIC_DATA] [US_STATE] [US_STATE] [US_STATE] [GEOGRAPHIC_DATA]…" at bounding box center [267, 184] width 449 height 353
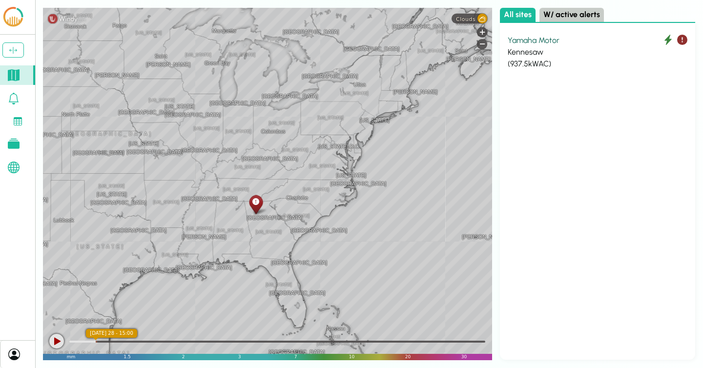
drag, startPoint x: 133, startPoint y: 165, endPoint x: 194, endPoint y: 160, distance: 61.2
click at [194, 160] on div "[US_STATE] [GEOGRAPHIC_DATA] [US_STATE] [US_STATE] [US_STATE] [GEOGRAPHIC_DATA]…" at bounding box center [267, 184] width 449 height 353
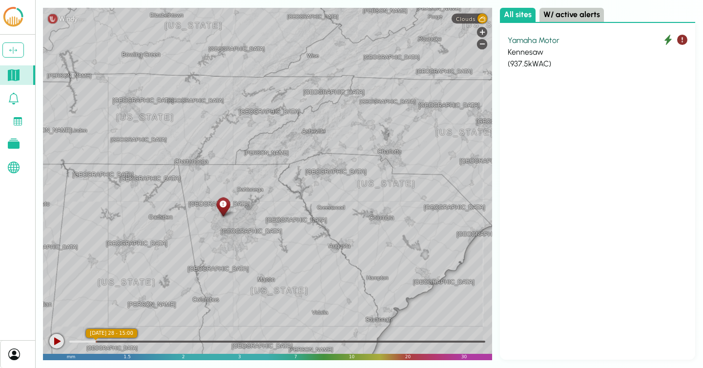
click at [223, 208] on icon at bounding box center [223, 204] width 7 height 10
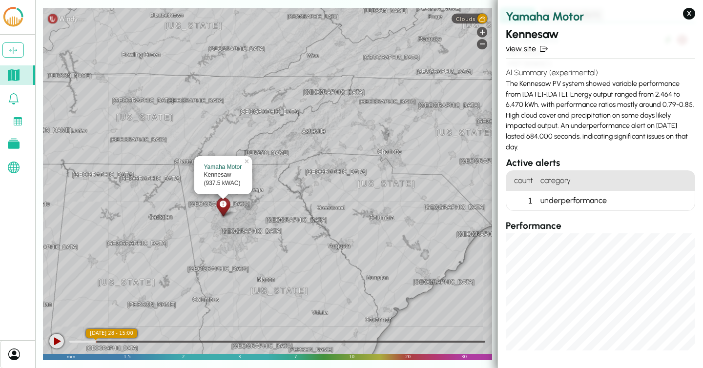
click at [525, 48] on link "view site" at bounding box center [600, 49] width 189 height 12
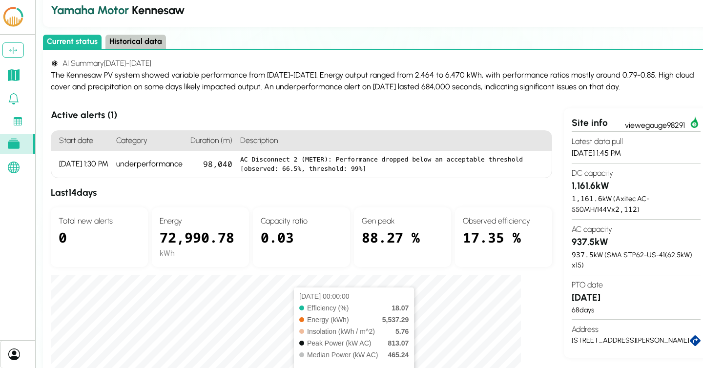
scroll to position [7, 0]
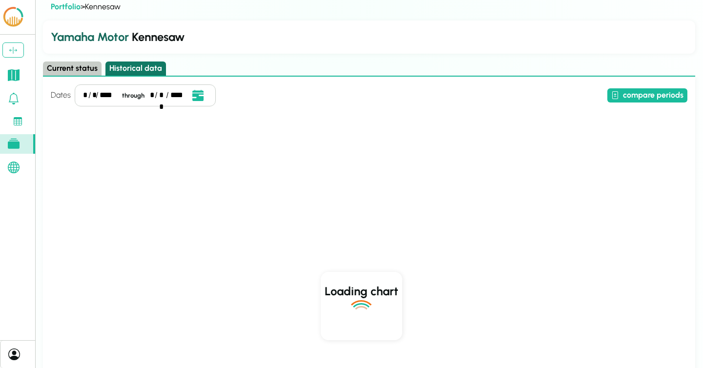
click at [127, 68] on button "Historical data" at bounding box center [135, 69] width 61 height 14
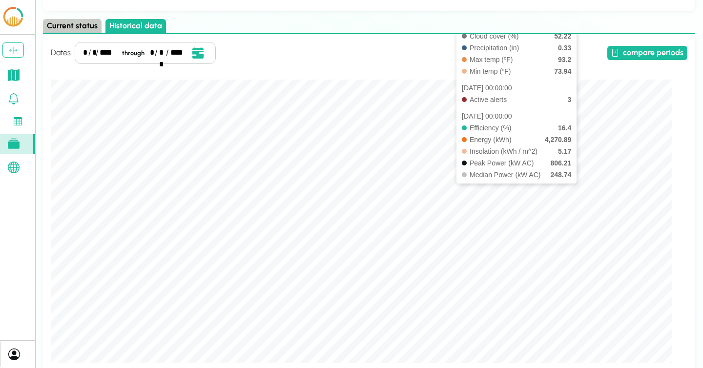
scroll to position [55, 0]
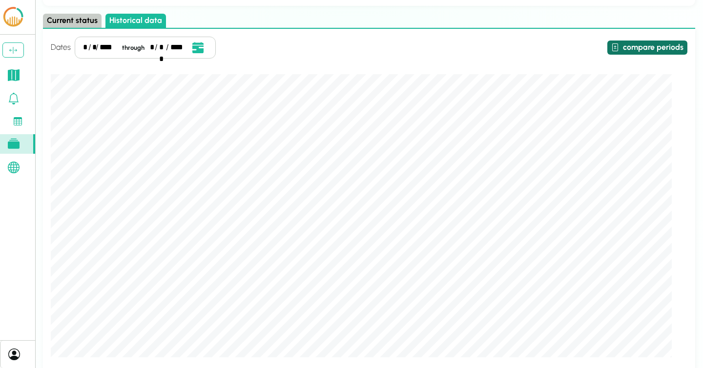
click at [601, 47] on button "compare periods" at bounding box center [647, 48] width 80 height 14
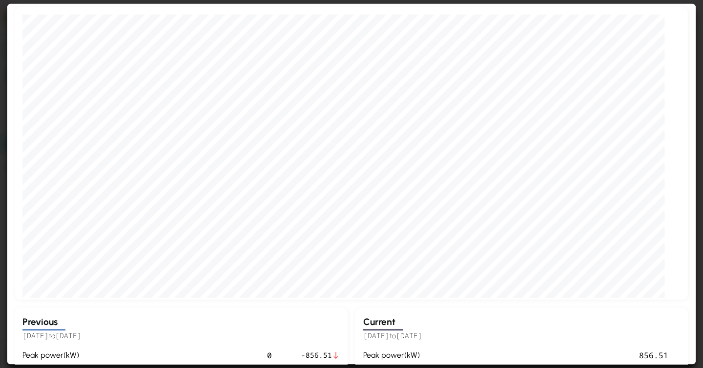
scroll to position [0, 0]
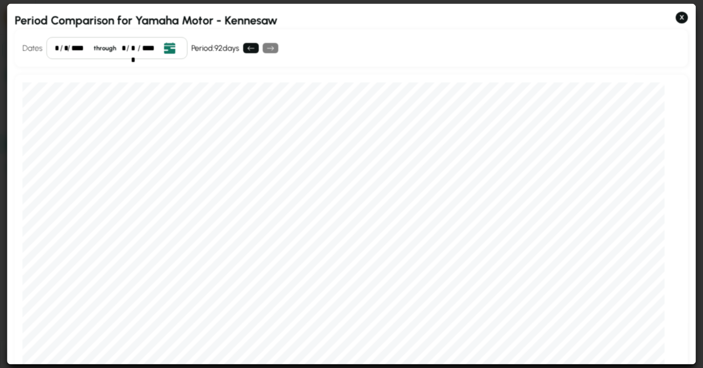
click at [168, 51] on icon "Open date picker" at bounding box center [170, 47] width 11 height 11
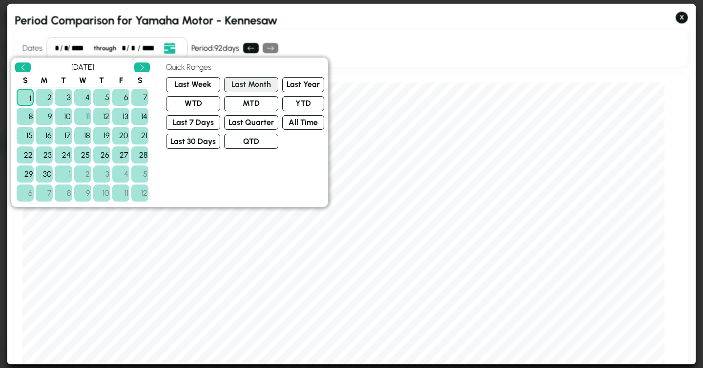
click at [251, 88] on button "Last Month" at bounding box center [252, 84] width 54 height 15
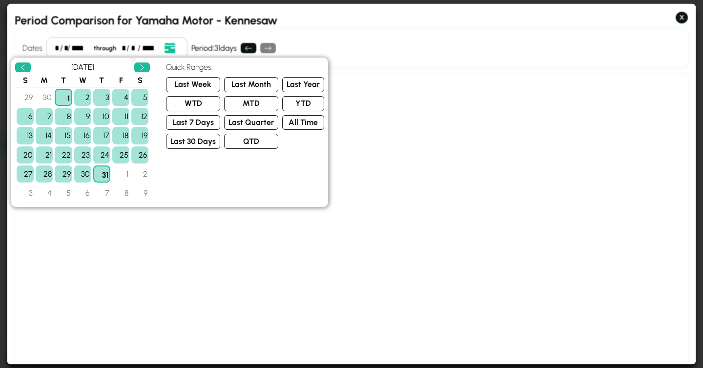
scroll to position [6, 0]
click at [371, 36] on div "Dates * / * / **** through * / ** / **** Event Date, [DATE] [DATE] S M T W T F …" at bounding box center [351, 48] width 673 height 38
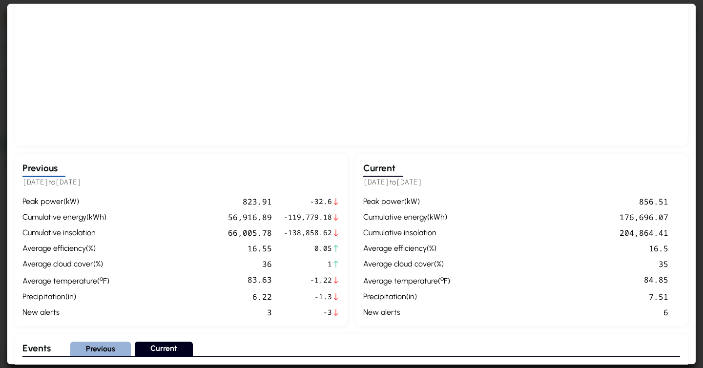
scroll to position [257, 0]
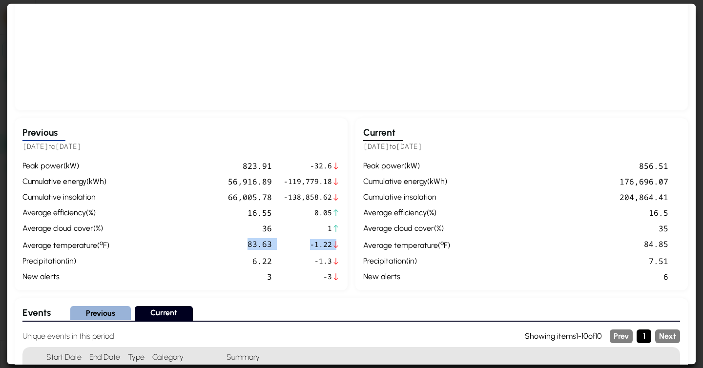
drag, startPoint x: 339, startPoint y: 248, endPoint x: 241, endPoint y: 248, distance: 98.6
click at [241, 248] on div "peak power ( kW ) 823.91 -32.6 cumulative energy ( kWh ) 56,916.89 -119,779.18 …" at bounding box center [180, 221] width 317 height 123
drag, startPoint x: 320, startPoint y: 260, endPoint x: 249, endPoint y: 259, distance: 70.8
click at [249, 259] on div "peak power ( kW ) 823.91 -32.6 cumulative energy ( kWh ) 56,916.89 -119,779.18 …" at bounding box center [180, 221] width 317 height 123
drag, startPoint x: 338, startPoint y: 261, endPoint x: 281, endPoint y: 263, distance: 57.2
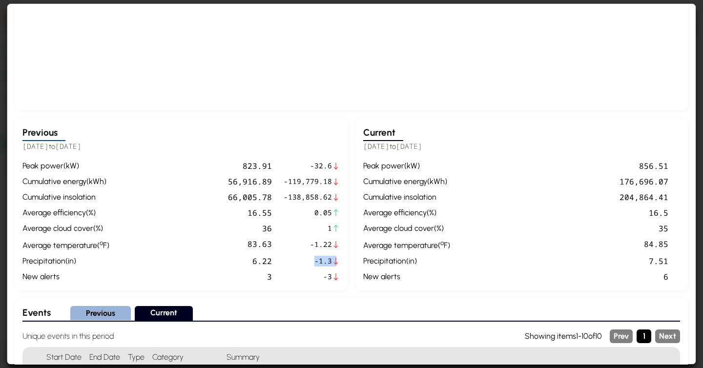
click at [281, 263] on div "peak power ( kW ) 823.91 -32.6 cumulative energy ( kWh ) 56,916.89 -119,779.18 …" at bounding box center [180, 221] width 317 height 123
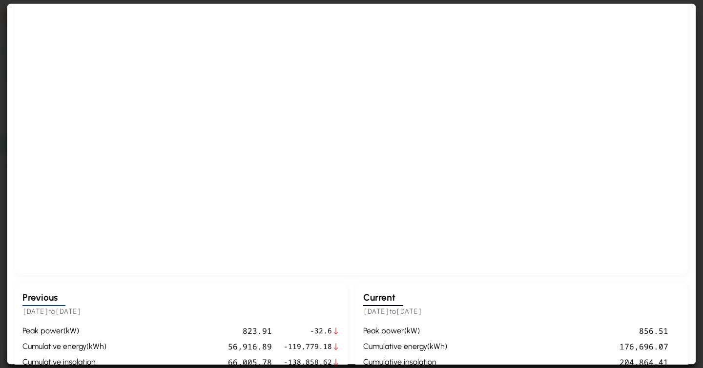
scroll to position [0, 0]
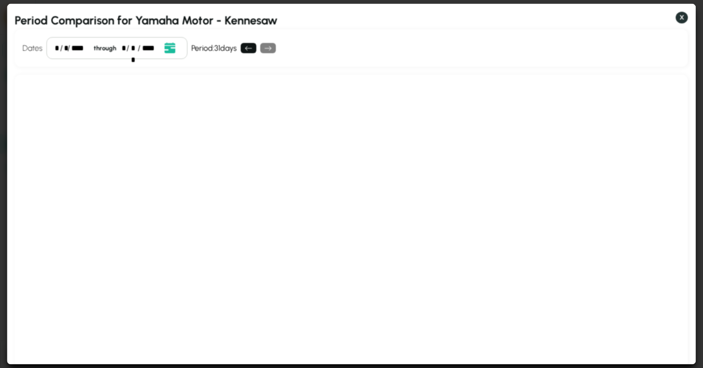
click at [601, 22] on button "X" at bounding box center [682, 18] width 12 height 12
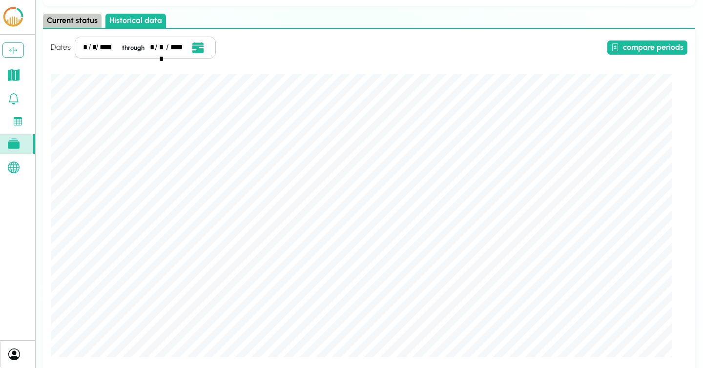
click at [11, 68] on link at bounding box center [17, 75] width 35 height 20
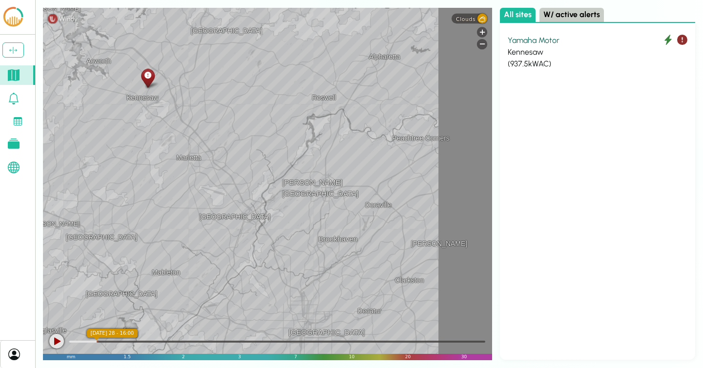
drag, startPoint x: 362, startPoint y: 242, endPoint x: 237, endPoint y: 141, distance: 160.8
click at [237, 141] on div "Kennesaw Acworth [GEOGRAPHIC_DATA] [GEOGRAPHIC_DATA] [GEOGRAPHIC_DATA] [PERSON_…" at bounding box center [267, 184] width 449 height 353
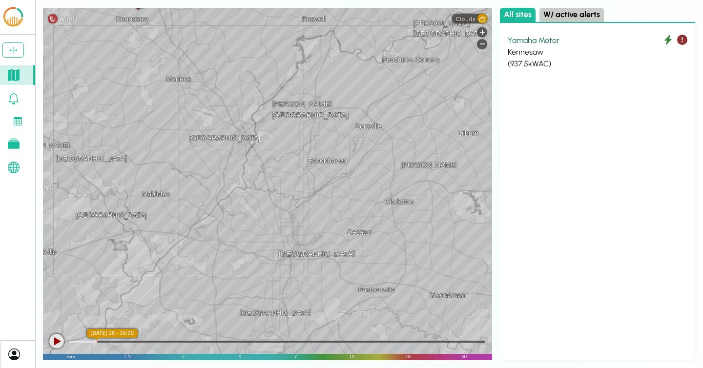
drag, startPoint x: 353, startPoint y: 264, endPoint x: 347, endPoint y: 187, distance: 76.9
click at [347, 187] on div "Kennesaw Acworth [GEOGRAPHIC_DATA] [GEOGRAPHIC_DATA] [GEOGRAPHIC_DATA] [GEOGRAP…" at bounding box center [267, 184] width 449 height 353
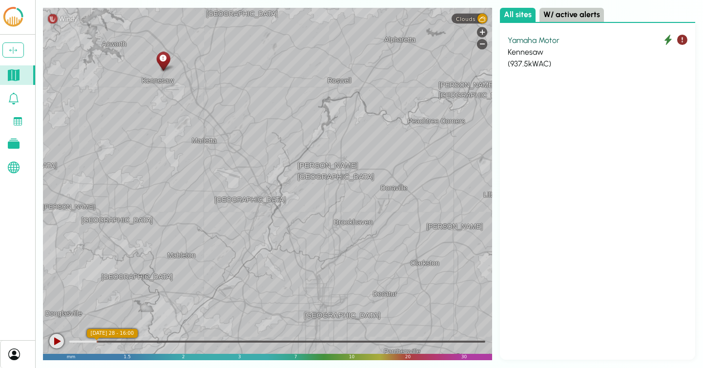
drag, startPoint x: 305, startPoint y: 233, endPoint x: 325, endPoint y: 287, distance: 56.9
click at [325, 288] on div "Kennesaw Acworth [GEOGRAPHIC_DATA] [GEOGRAPHIC_DATA] [GEOGRAPHIC_DATA] [GEOGRAP…" at bounding box center [267, 184] width 449 height 353
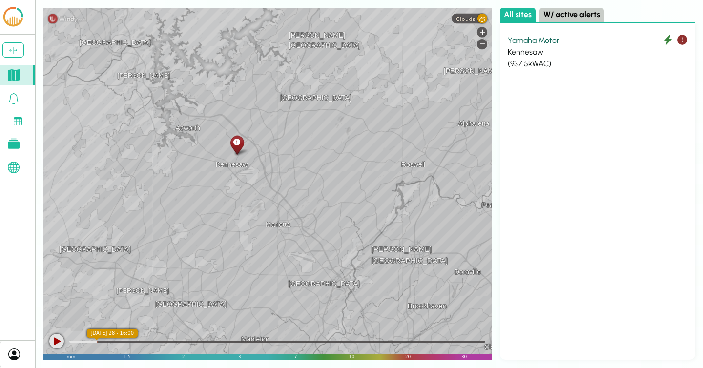
drag, startPoint x: 243, startPoint y: 194, endPoint x: 310, endPoint y: 261, distance: 95.0
click at [310, 261] on div "Kennesaw Acworth [GEOGRAPHIC_DATA] [GEOGRAPHIC_DATA] [GEOGRAPHIC_DATA] [GEOGRAP…" at bounding box center [267, 184] width 449 height 353
click at [59, 341] on div at bounding box center [56, 341] width 15 height 15
click at [470, 18] on span "Clouds" at bounding box center [466, 19] width 20 height 6
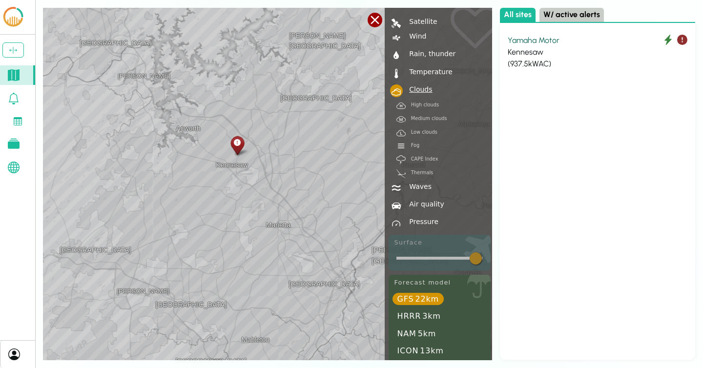
click at [271, 115] on div "Kennesaw Acworth [GEOGRAPHIC_DATA] [GEOGRAPHIC_DATA] [GEOGRAPHIC_DATA] [GEOGRAP…" at bounding box center [267, 184] width 449 height 353
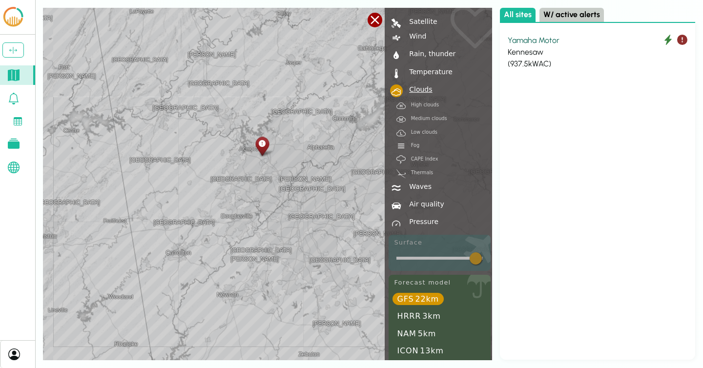
drag, startPoint x: 271, startPoint y: 115, endPoint x: 242, endPoint y: 299, distance: 186.3
click at [242, 299] on div "[GEOGRAPHIC_DATA][PERSON_NAME][GEOGRAPHIC_DATA] [GEOGRAPHIC_DATA] [GEOGRAPHIC_D…" at bounding box center [267, 184] width 449 height 353
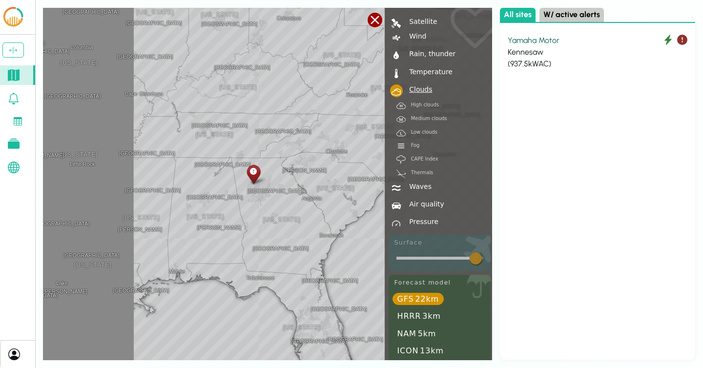
drag, startPoint x: 254, startPoint y: 113, endPoint x: 269, endPoint y: 285, distance: 172.5
click at [269, 285] on div "[GEOGRAPHIC_DATA] [US_STATE] [GEOGRAPHIC_DATA] [GEOGRAPHIC_DATA] [GEOGRAPHIC_DA…" at bounding box center [267, 184] width 449 height 353
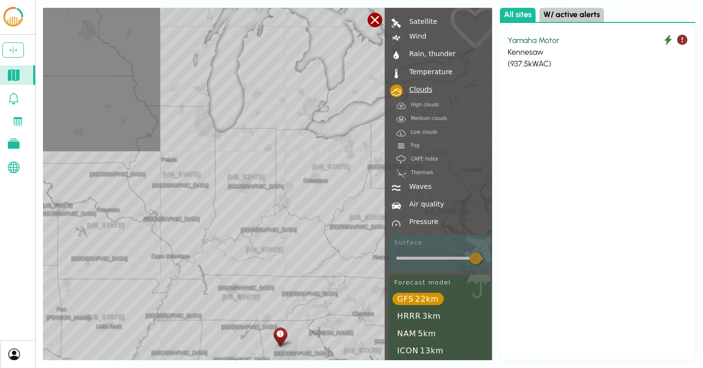
drag, startPoint x: 237, startPoint y: 111, endPoint x: 264, endPoint y: 278, distance: 169.1
click at [264, 278] on div "[GEOGRAPHIC_DATA] [US_STATE] [GEOGRAPHIC_DATA] [GEOGRAPHIC_DATA] [GEOGRAPHIC_DA…" at bounding box center [267, 184] width 449 height 353
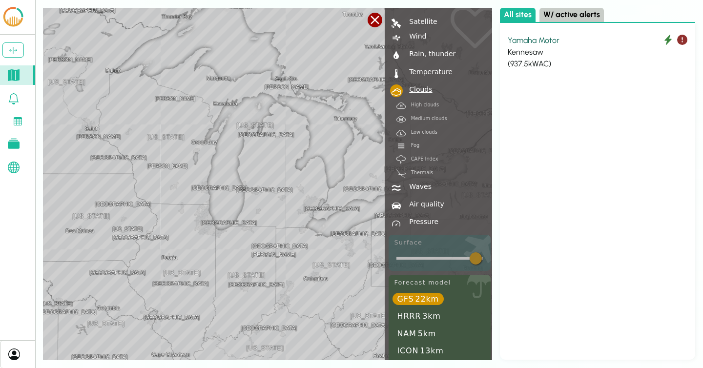
drag, startPoint x: 258, startPoint y: 166, endPoint x: 258, endPoint y: 277, distance: 111.3
click at [258, 277] on div "[GEOGRAPHIC_DATA] [US_STATE] [GEOGRAPHIC_DATA] [GEOGRAPHIC_DATA] [GEOGRAPHIC_DA…" at bounding box center [267, 184] width 449 height 353
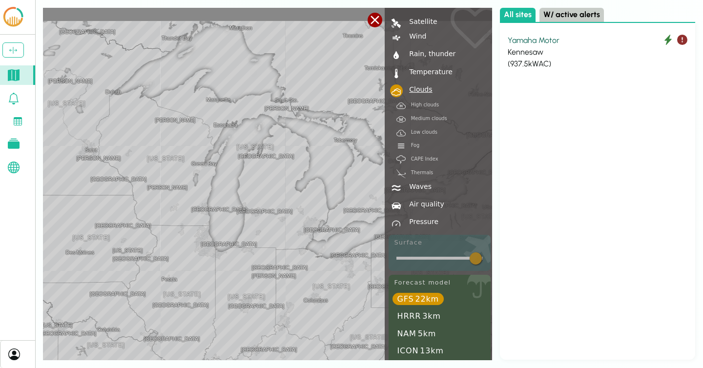
drag, startPoint x: 255, startPoint y: 118, endPoint x: 255, endPoint y: 152, distance: 34.2
click at [255, 152] on div "[GEOGRAPHIC_DATA] [US_STATE] [GEOGRAPHIC_DATA] [GEOGRAPHIC_DATA] [GEOGRAPHIC_DA…" at bounding box center [267, 184] width 449 height 353
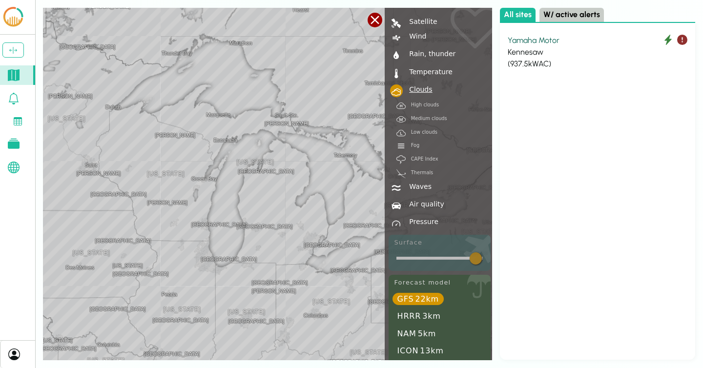
click at [373, 16] on div at bounding box center [375, 20] width 15 height 15
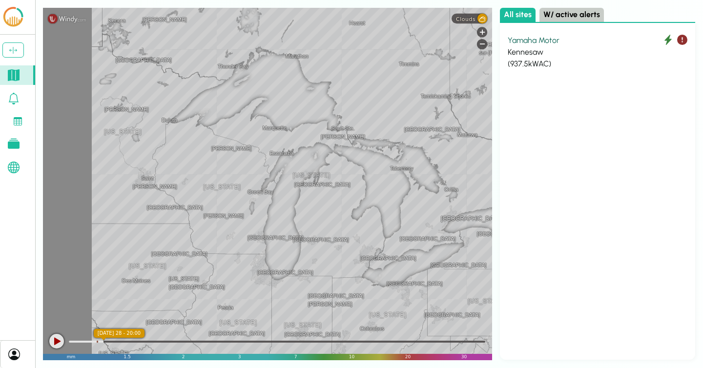
drag, startPoint x: 184, startPoint y: 163, endPoint x: 352, endPoint y: 197, distance: 171.3
click at [352, 196] on div "[GEOGRAPHIC_DATA] [US_STATE] [GEOGRAPHIC_DATA] [GEOGRAPHIC_DATA] [GEOGRAPHIC_DA…" at bounding box center [267, 184] width 449 height 353
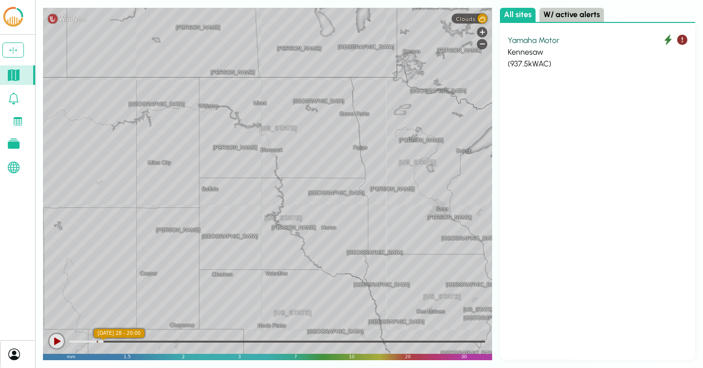
drag, startPoint x: 154, startPoint y: 111, endPoint x: 343, endPoint y: 121, distance: 189.2
click at [343, 121] on div "[GEOGRAPHIC_DATA] [US_STATE] [GEOGRAPHIC_DATA] [GEOGRAPHIC_DATA] [GEOGRAPHIC_DA…" at bounding box center [267, 184] width 449 height 353
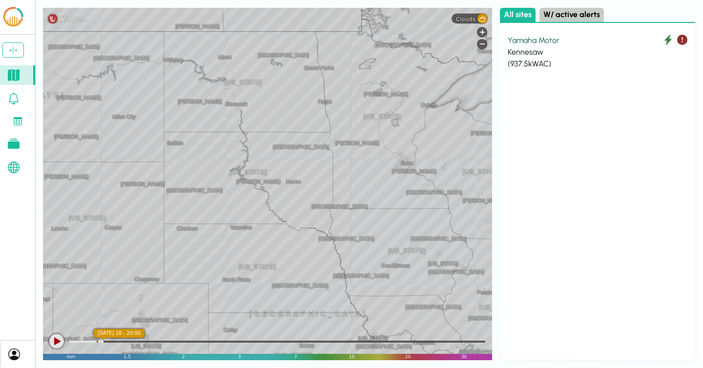
drag, startPoint x: 308, startPoint y: 160, endPoint x: 181, endPoint y: 35, distance: 178.2
click at [186, 40] on div "[GEOGRAPHIC_DATA] [US_STATE] [GEOGRAPHIC_DATA] [GEOGRAPHIC_DATA] [GEOGRAPHIC_DA…" at bounding box center [267, 184] width 449 height 353
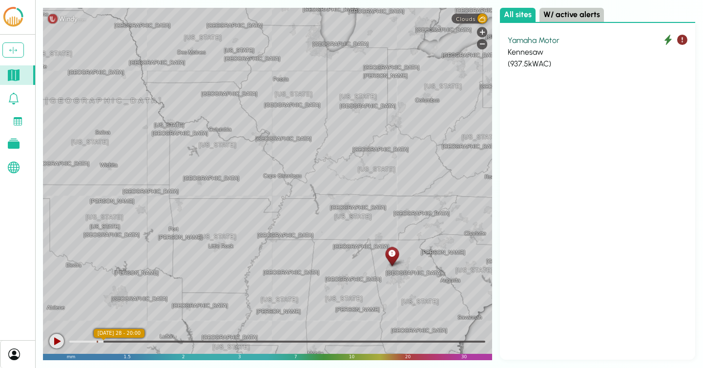
drag, startPoint x: 408, startPoint y: 204, endPoint x: 284, endPoint y: 77, distance: 177.5
click at [287, 78] on div "[GEOGRAPHIC_DATA] [US_STATE] [GEOGRAPHIC_DATA] [GEOGRAPHIC_DATA] [GEOGRAPHIC_DA…" at bounding box center [267, 184] width 449 height 353
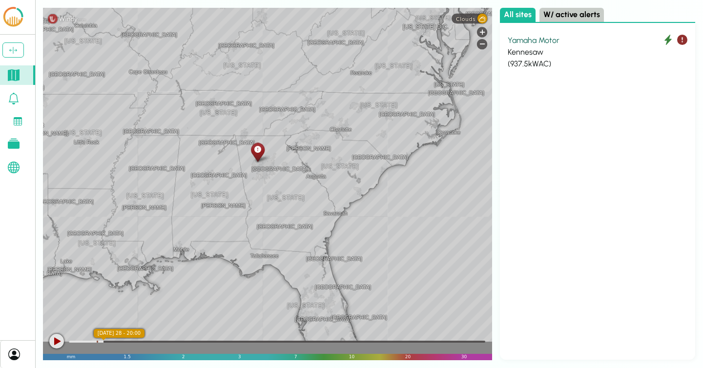
drag, startPoint x: 368, startPoint y: 197, endPoint x: 247, endPoint y: 99, distance: 155.9
click at [247, 99] on div "[GEOGRAPHIC_DATA] [US_STATE] [GEOGRAPHIC_DATA] [GEOGRAPHIC_DATA] [GEOGRAPHIC_DA…" at bounding box center [267, 184] width 449 height 353
